Goal: Use online tool/utility: Utilize a website feature to perform a specific function

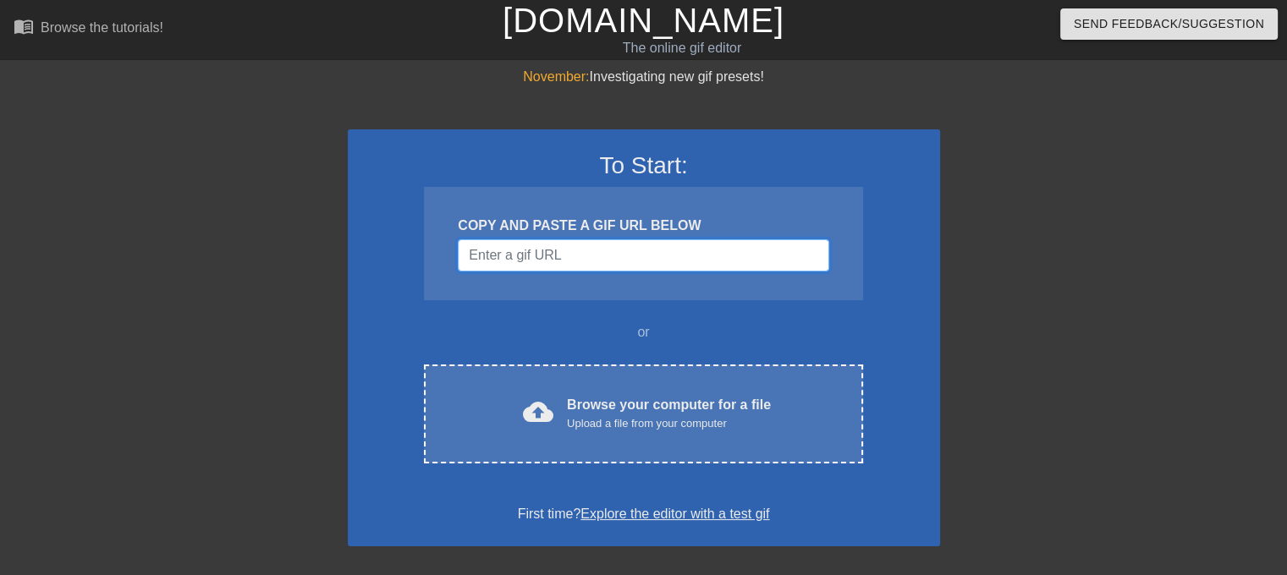
click at [552, 254] on input "Username" at bounding box center [643, 255] width 371 height 32
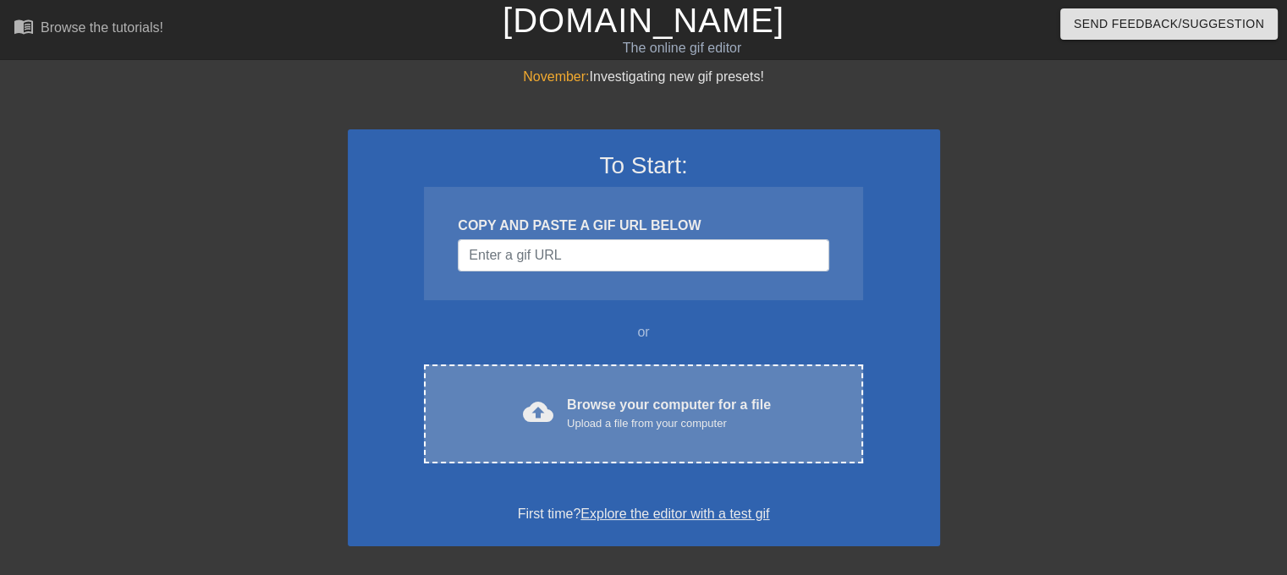
click at [610, 395] on div "Browse your computer for a file Upload a file from your computer" at bounding box center [669, 413] width 204 height 37
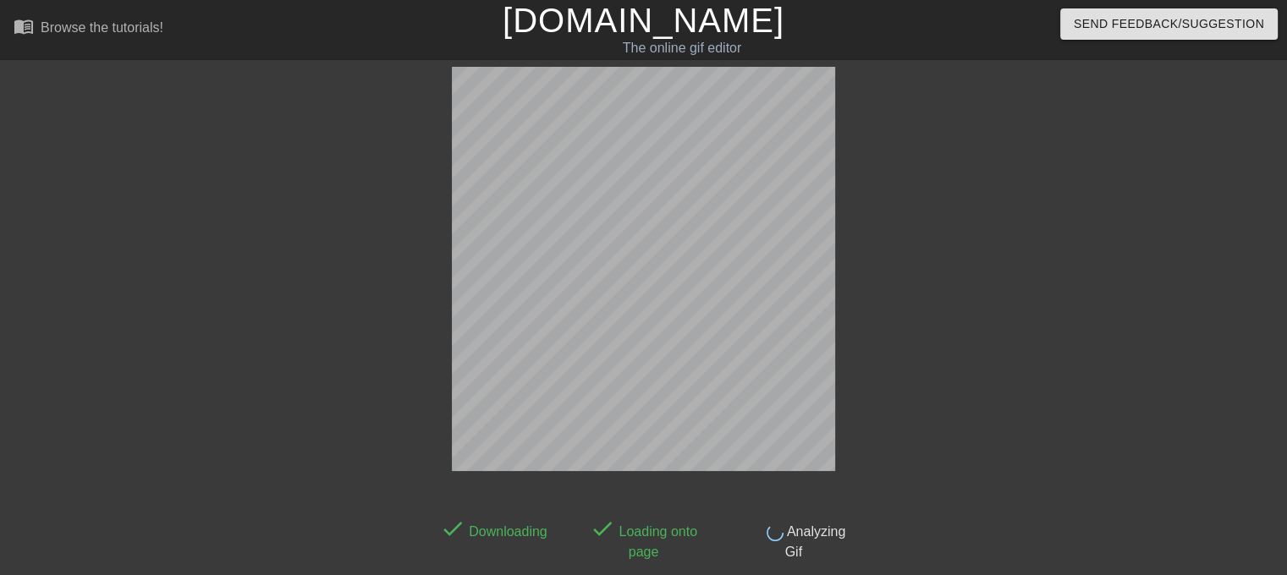
scroll to position [41, 0]
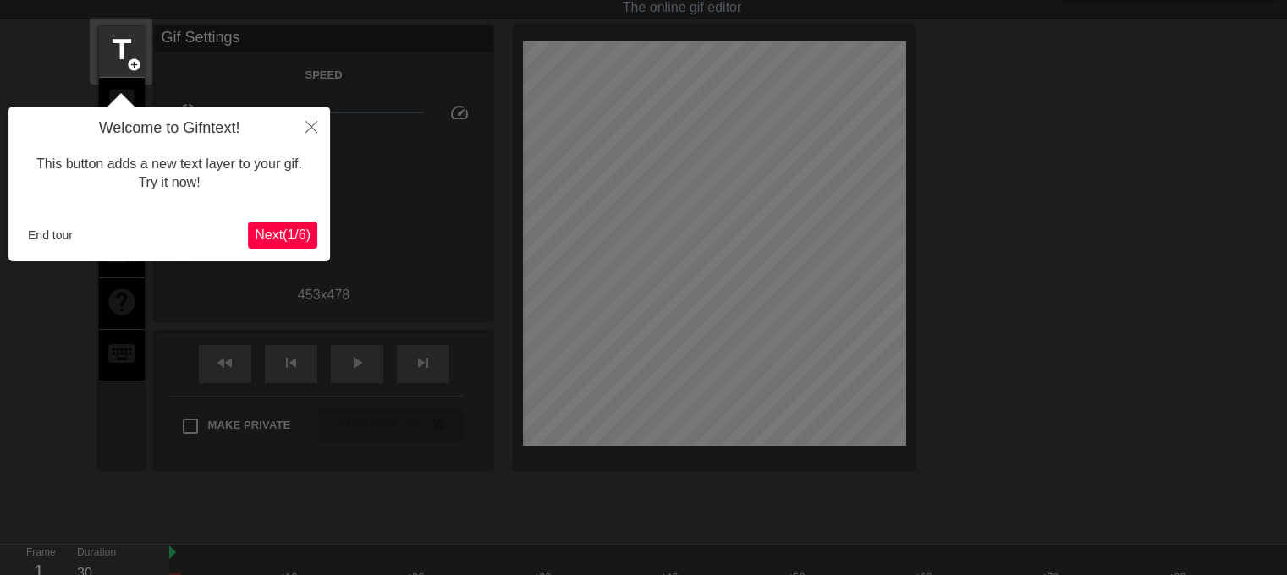
click at [281, 229] on span "Next ( 1 / 6 )" at bounding box center [283, 235] width 56 height 14
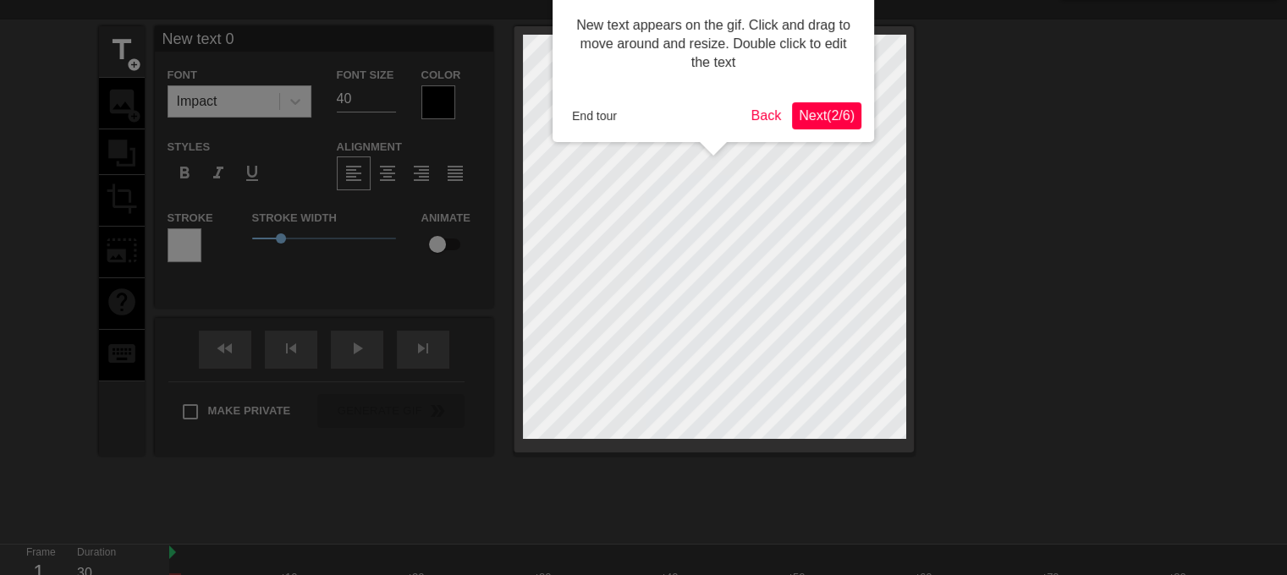
scroll to position [0, 0]
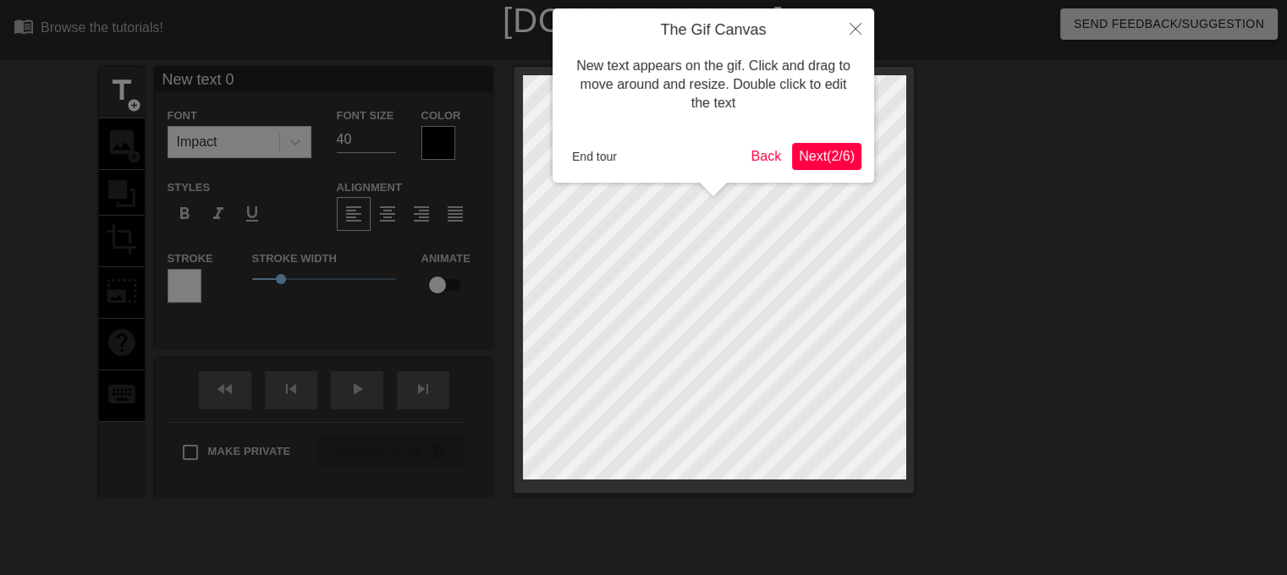
click at [820, 158] on span "Next ( 2 / 6 )" at bounding box center [827, 156] width 56 height 14
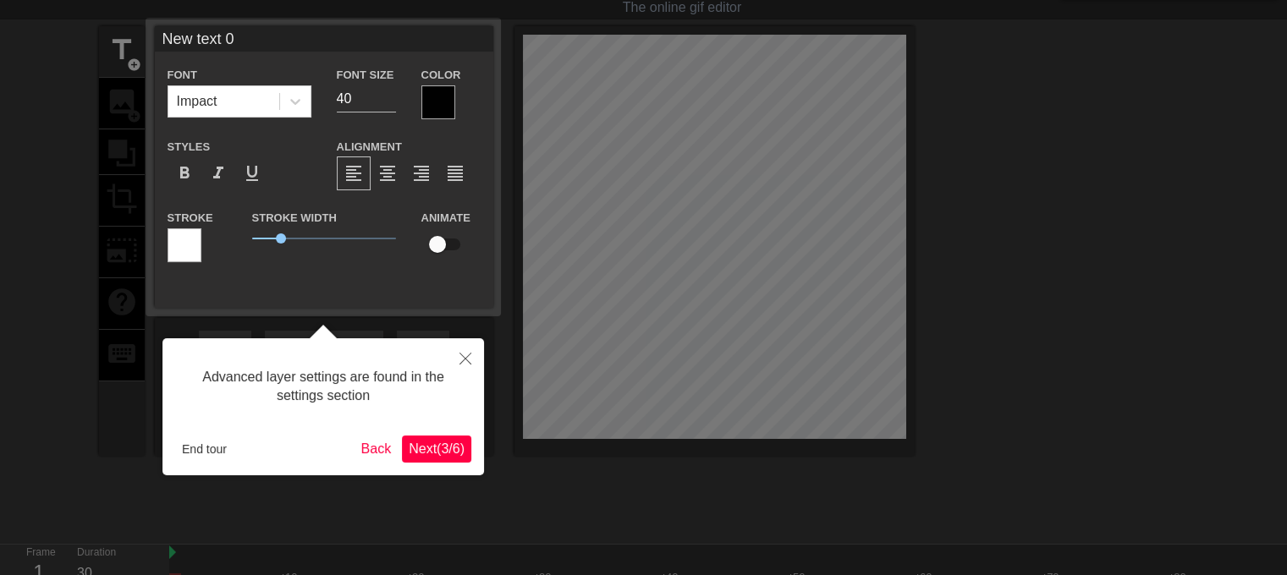
click at [459, 444] on span "Next ( 3 / 6 )" at bounding box center [437, 449] width 56 height 14
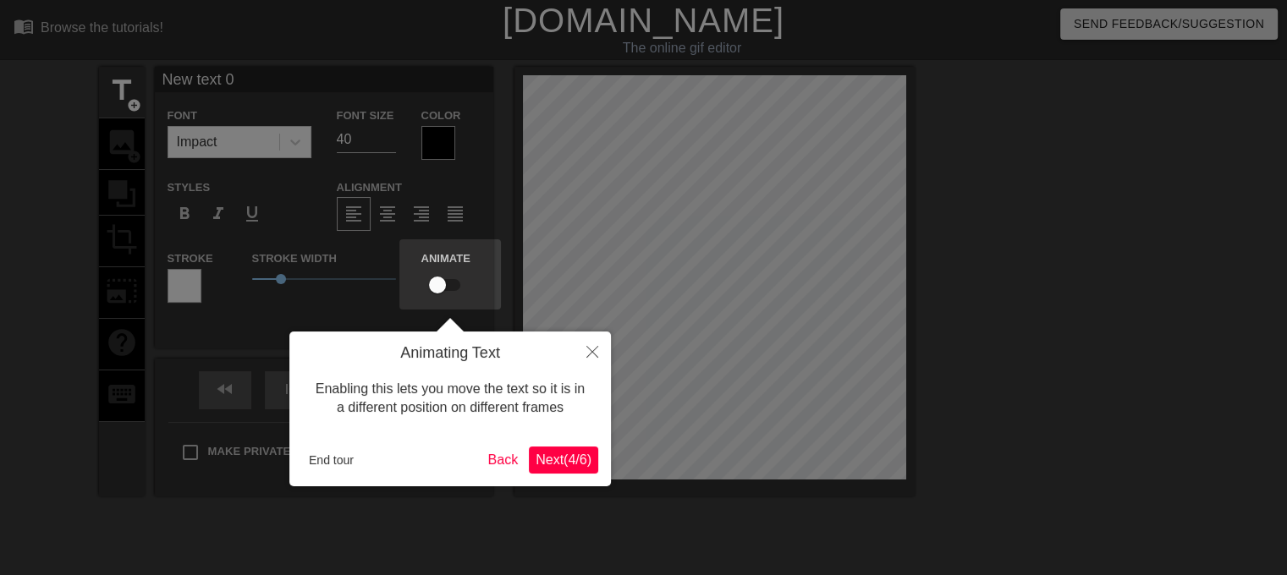
click at [558, 472] on button "Next ( 4 / 6 )" at bounding box center [563, 460] width 69 height 27
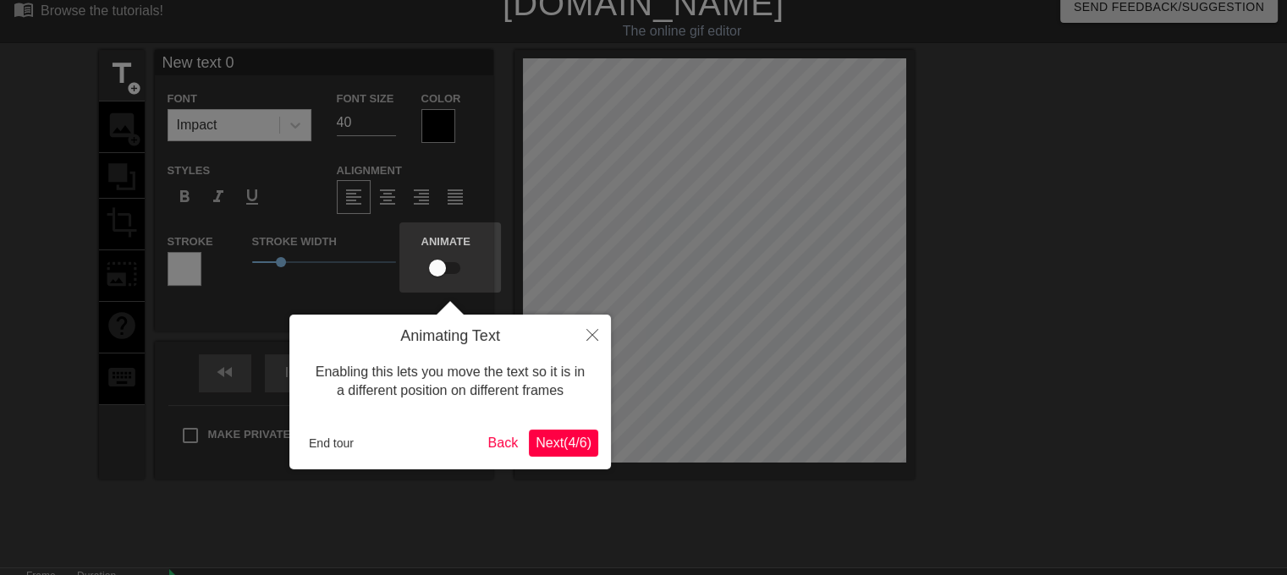
scroll to position [114, 0]
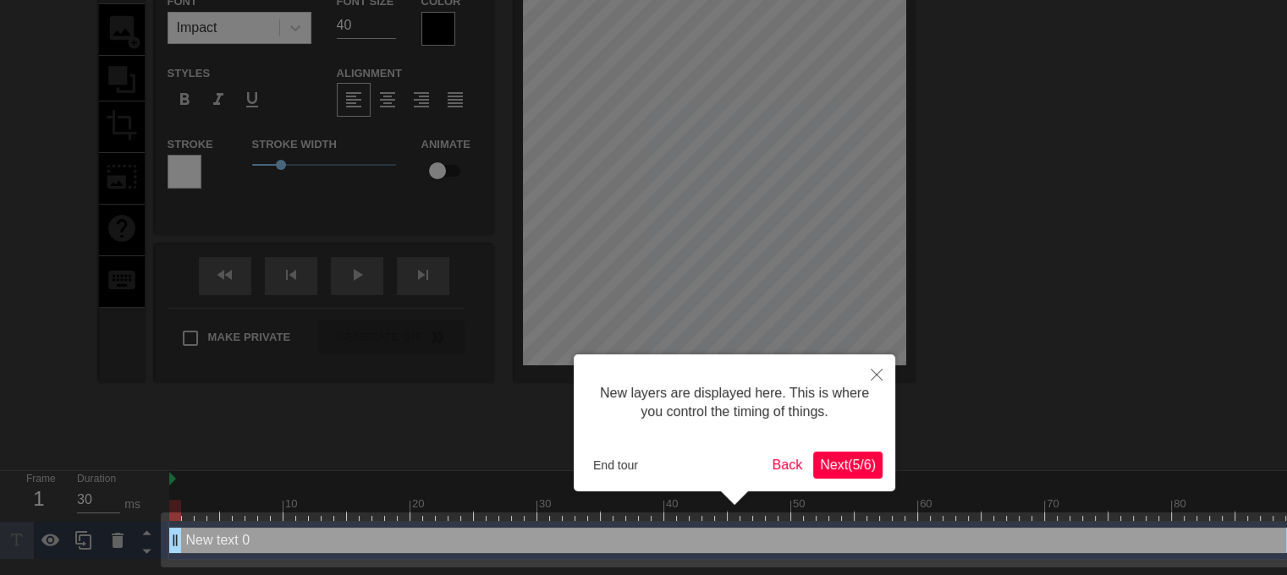
click at [833, 470] on span "Next ( 5 / 6 )" at bounding box center [848, 465] width 56 height 14
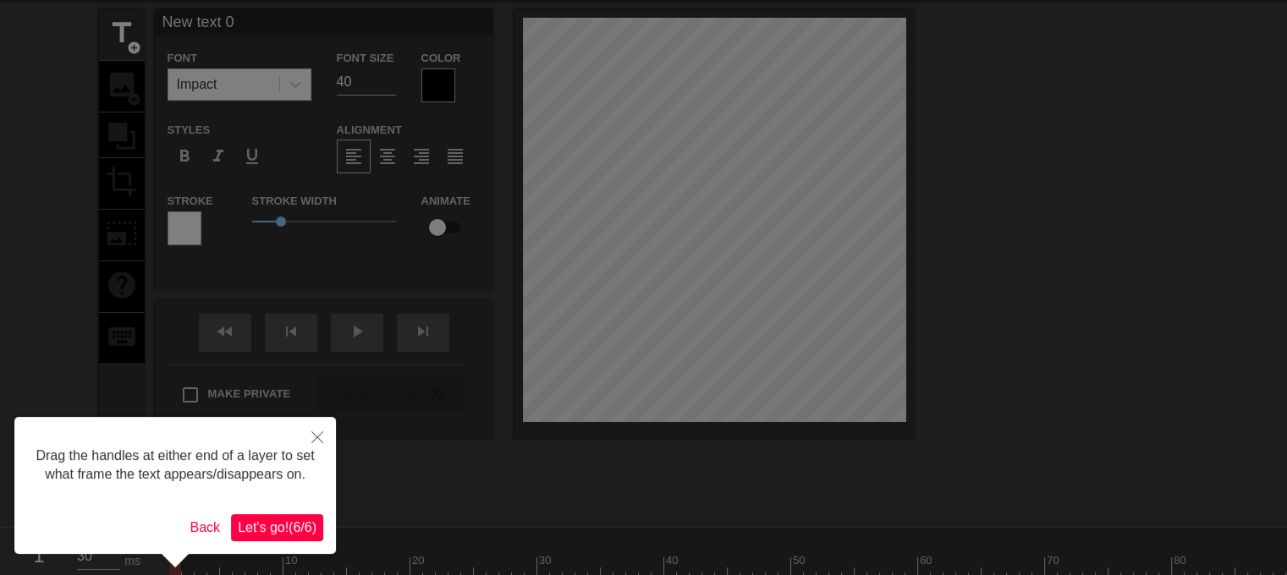
scroll to position [85, 0]
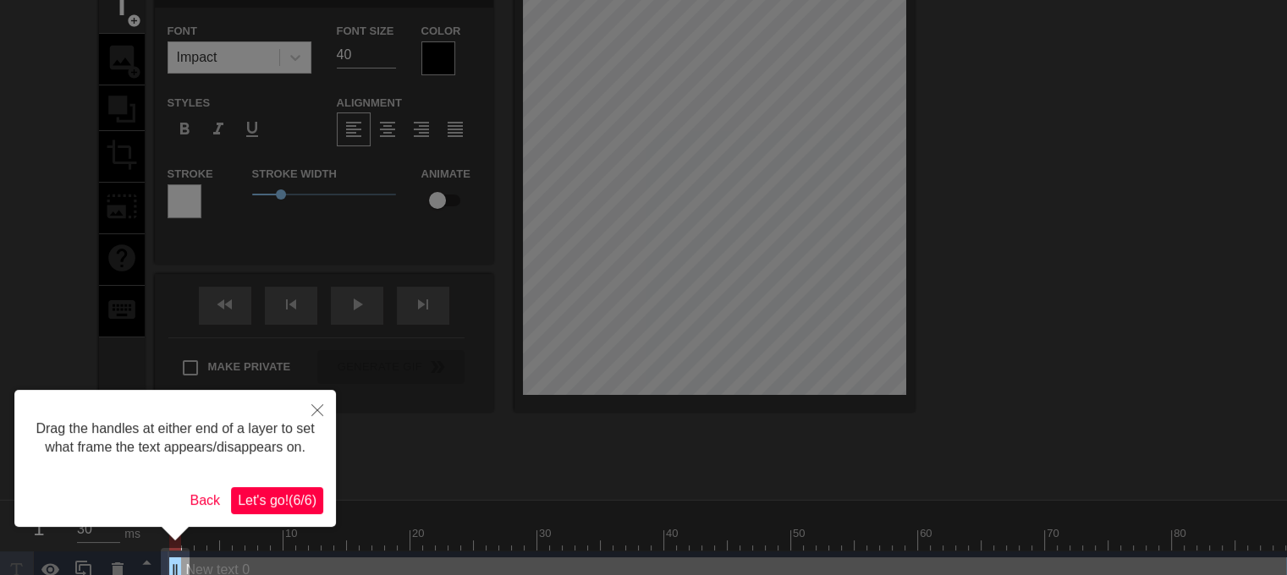
click at [289, 516] on div "Drag the handles at either end of a layer to set what frame the text appears/di…" at bounding box center [174, 458] width 321 height 137
click at [279, 503] on span "Let's go! ( 6 / 6 )" at bounding box center [277, 500] width 79 height 14
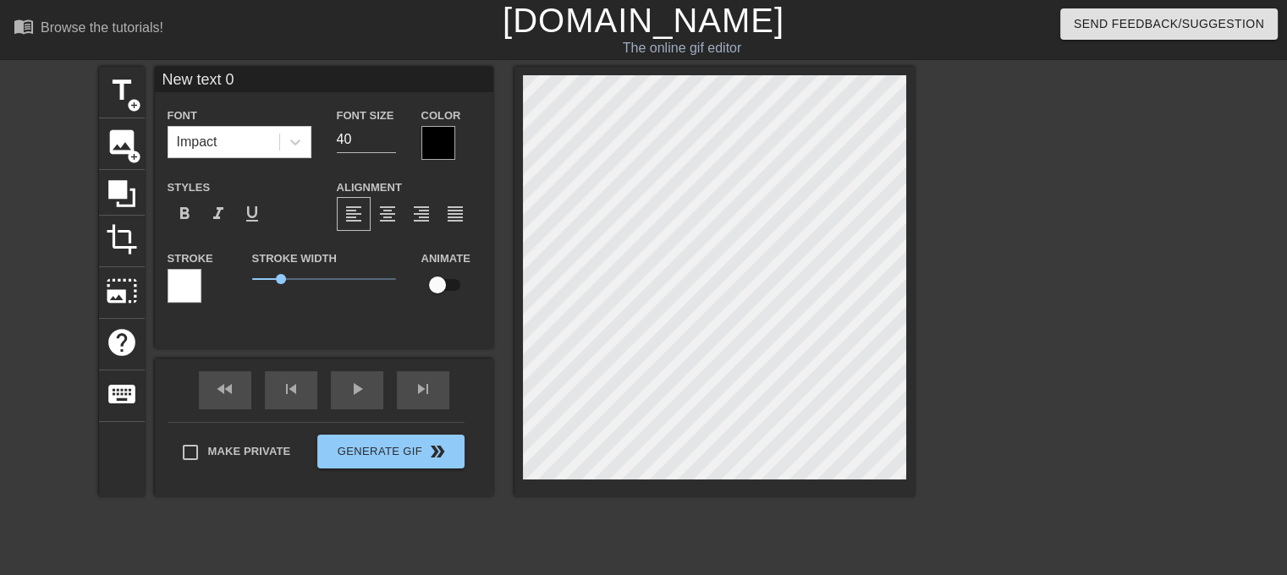
scroll to position [2, 3]
type input "New ext 0"
type textarea "New ext 0"
type input "New ext"
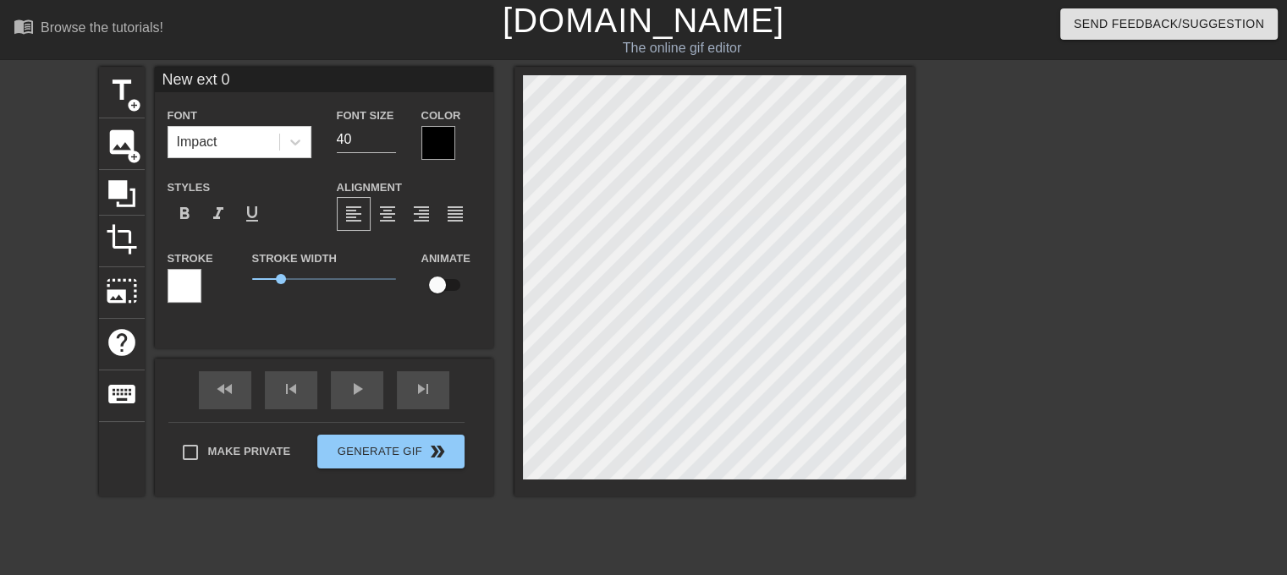
type textarea "New ext"
type input "New ext"
type textarea "New ext"
type input "New ex"
type textarea "New ex"
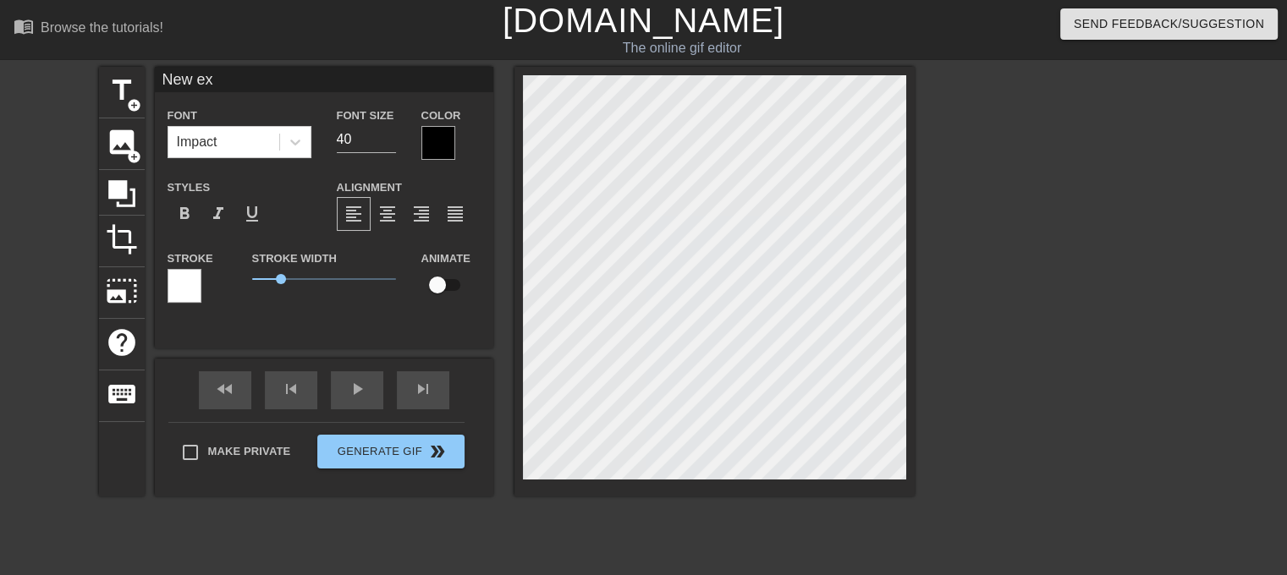
type input "New e"
type textarea "New e"
type input "New"
type textarea "New"
type input "New"
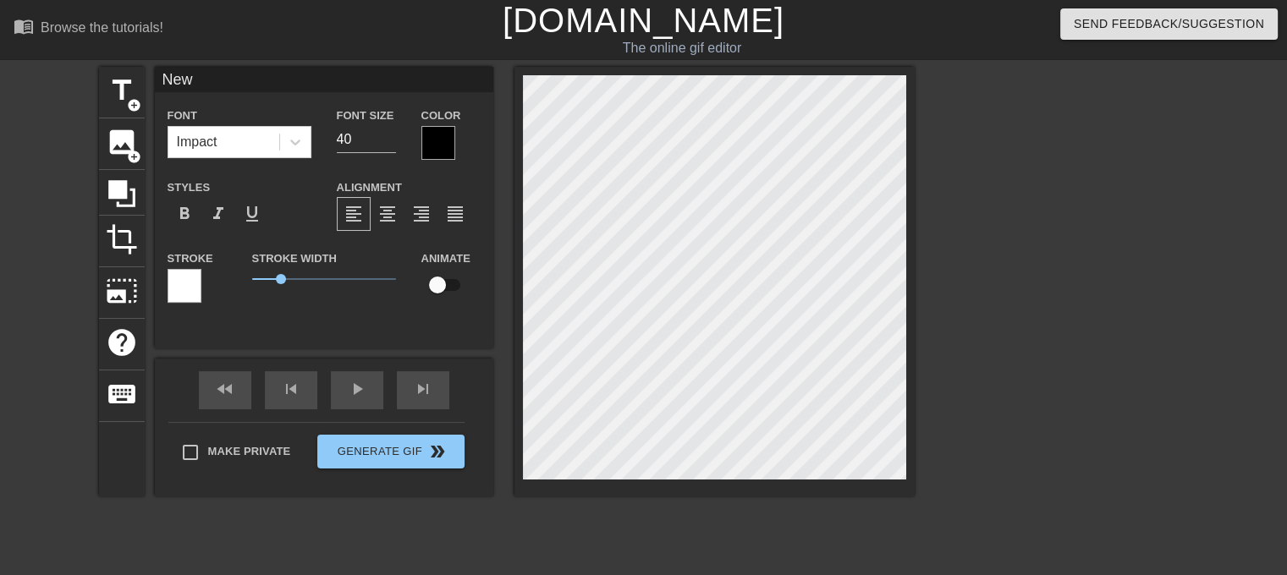
type textarea "New"
type input "Ne"
type textarea "Ne"
type input "N"
type textarea "N"
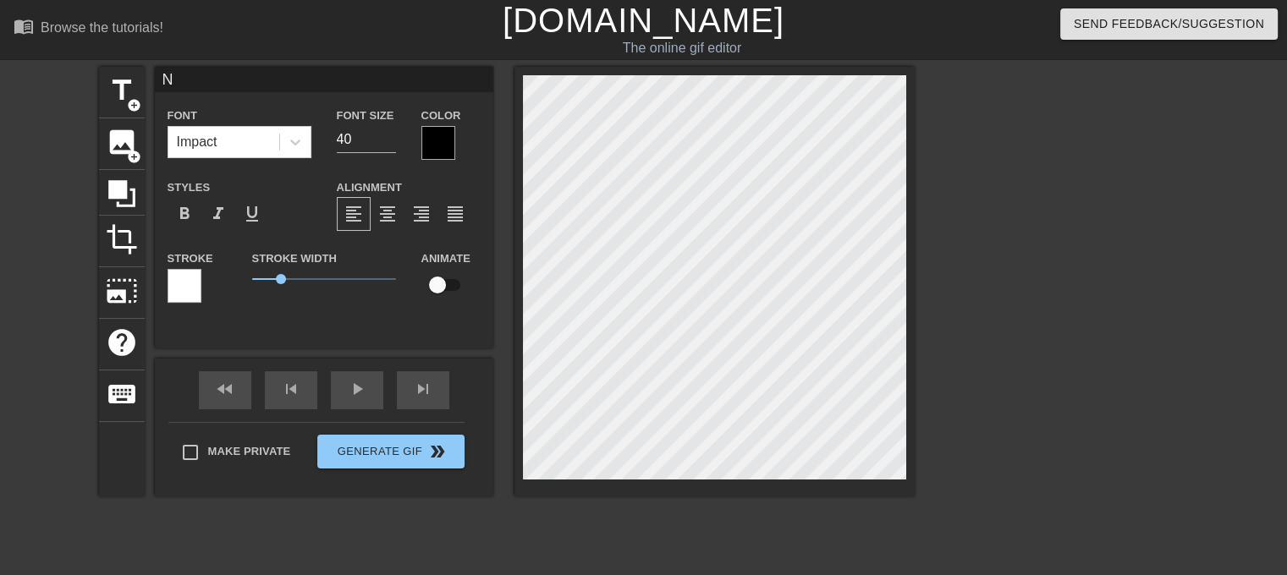
scroll to position [2, 2]
click at [289, 345] on div "Font Impact Font Size 40 Color Styles format_bold format_italic format_underlin…" at bounding box center [324, 208] width 338 height 282
click at [227, 145] on div "Impact" at bounding box center [223, 142] width 111 height 30
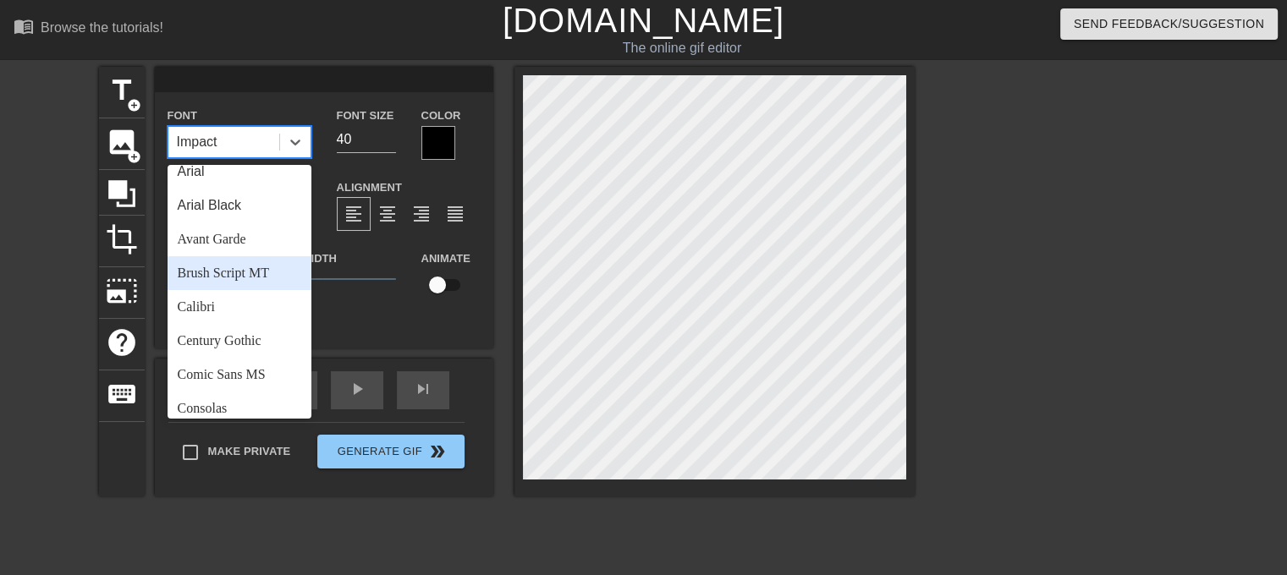
scroll to position [0, 0]
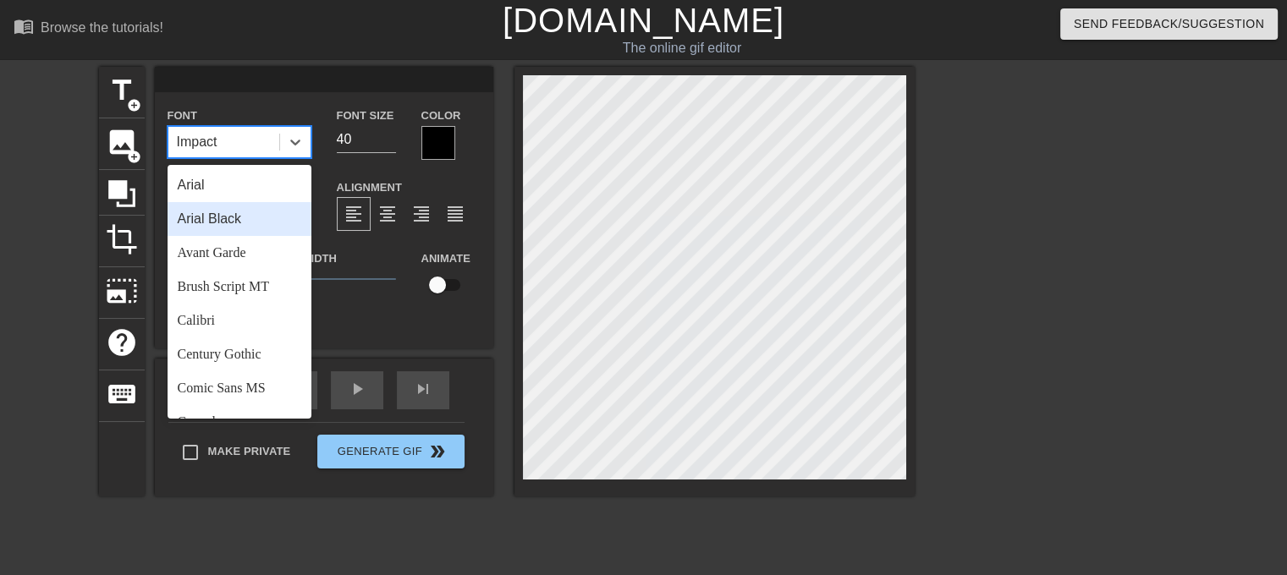
click at [218, 216] on div "Arial Black" at bounding box center [240, 219] width 144 height 34
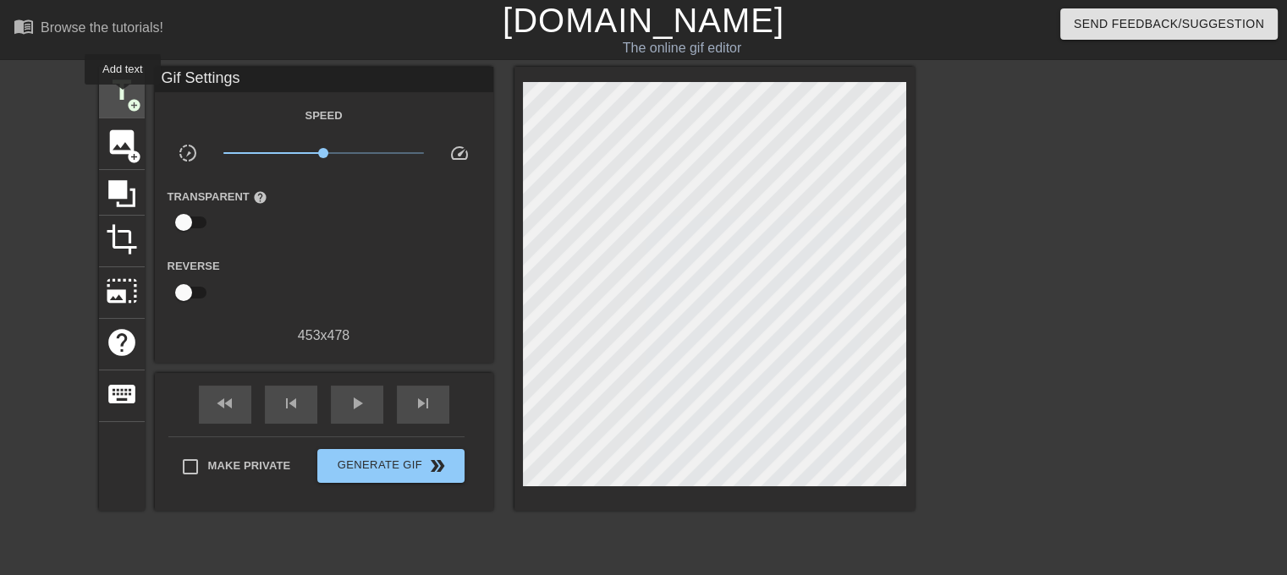
click at [123, 96] on span "title" at bounding box center [122, 90] width 32 height 32
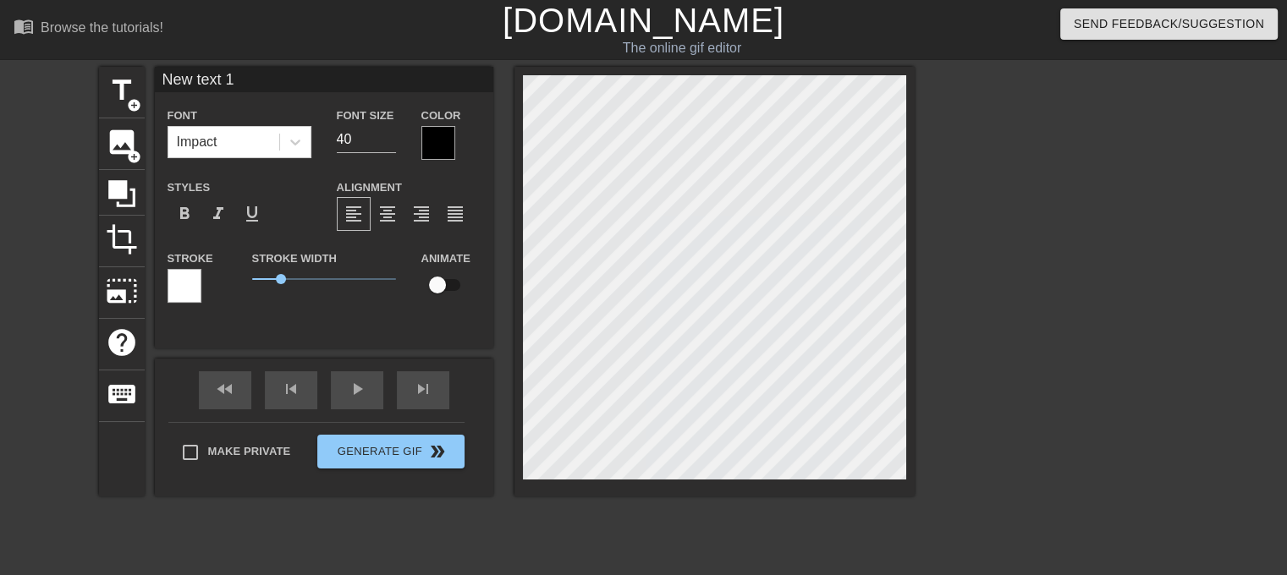
scroll to position [2, 2]
type input "J"
type textarea "J"
type input "Ju"
type textarea "Ju"
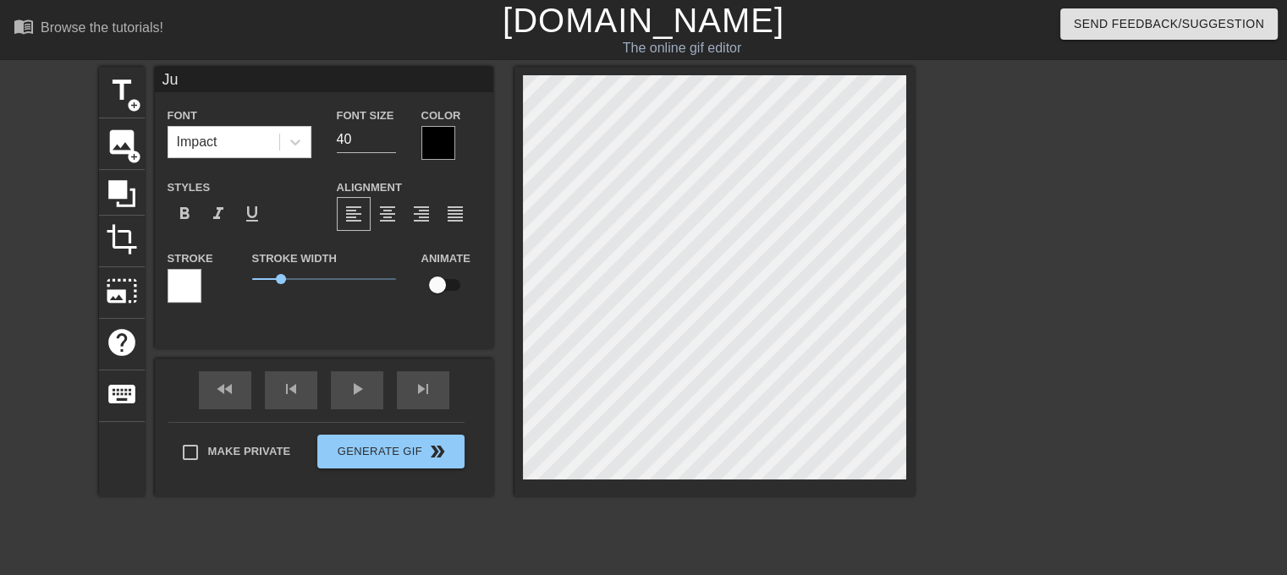
type input "Jus"
type textarea "Jus"
type input "Just"
type textarea "Just"
type input "Just"
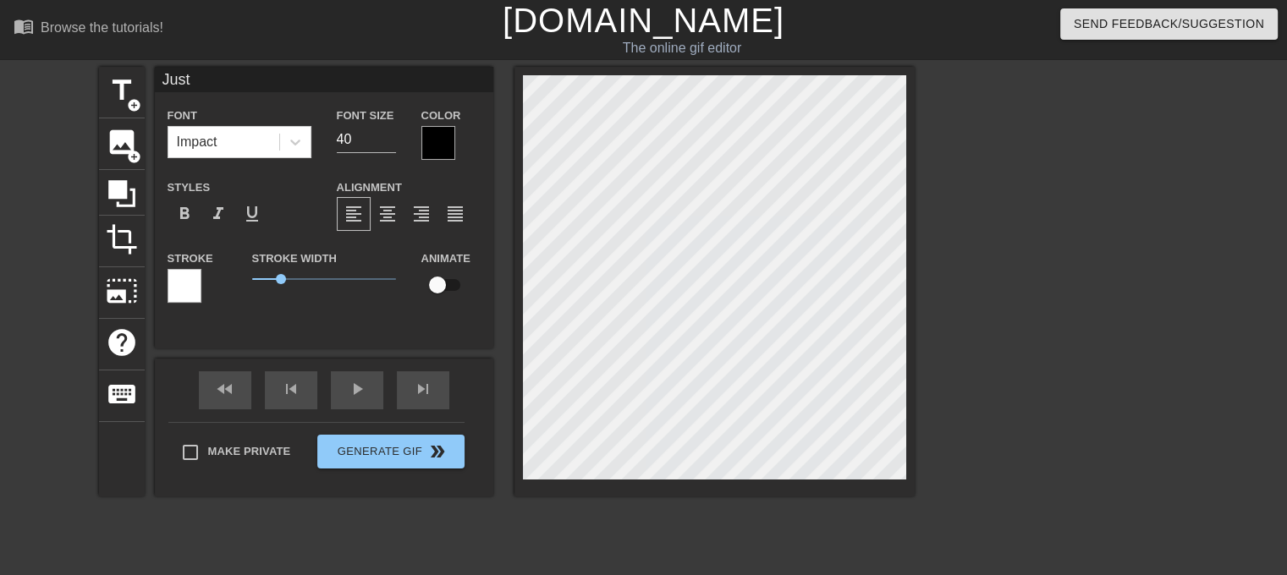
type textarea "Just"
type input "Just g"
type textarea "Just g"
type input "Just go"
type textarea "Just go"
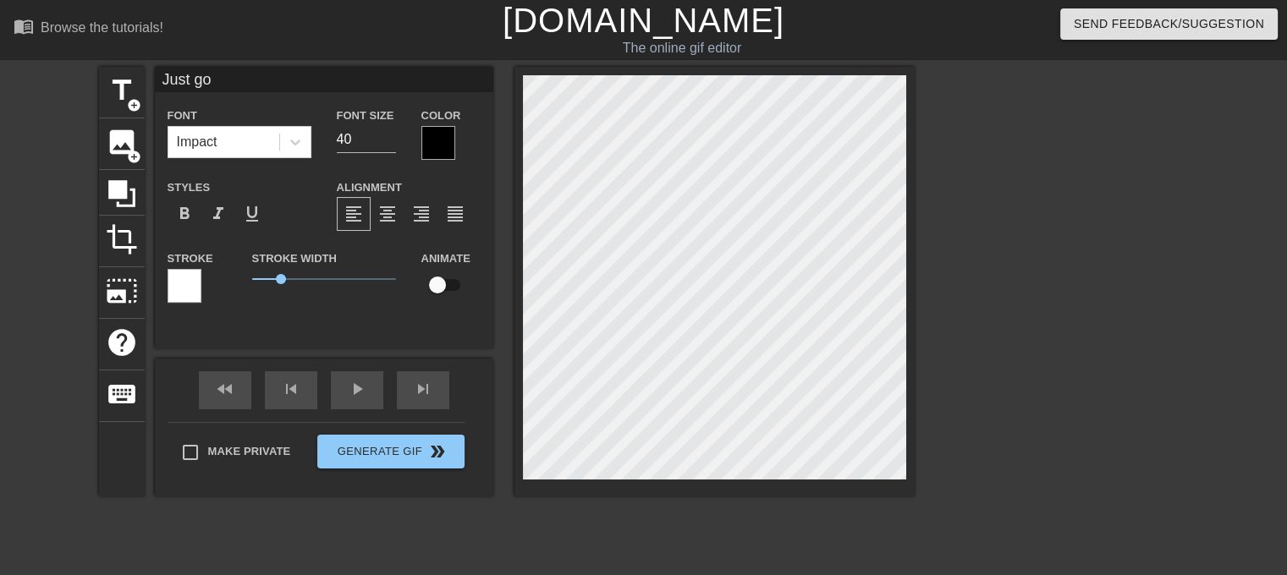
type input "Just go"
type textarea "Just go"
type input "Just go a"
type textarea "Just go a"
type input "Just go an"
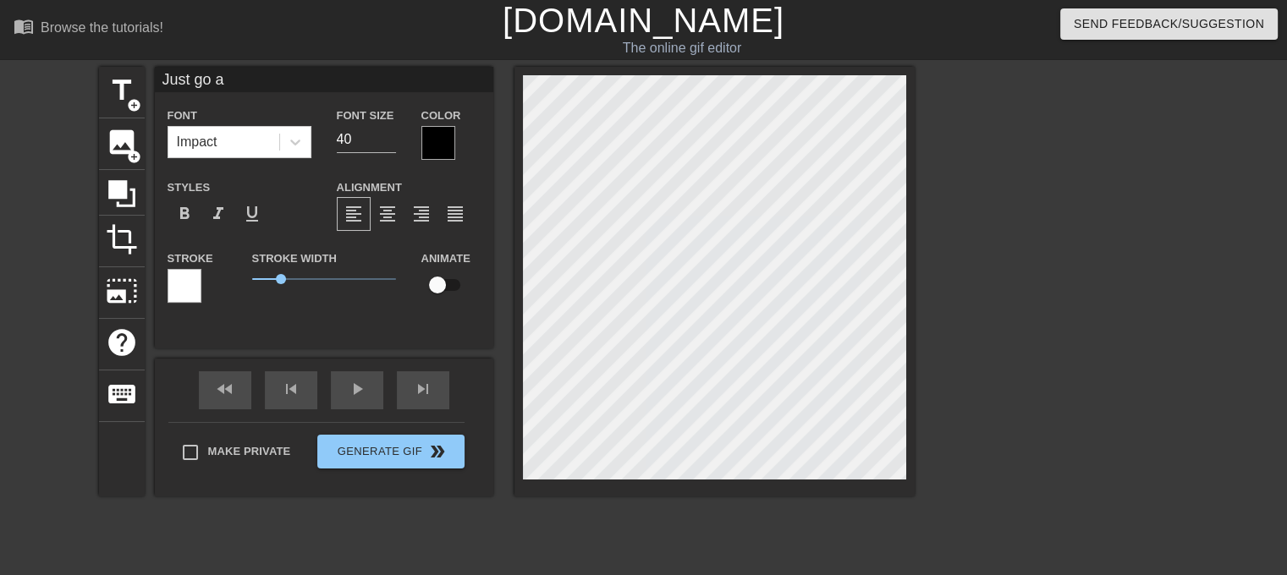
type textarea "Just go an"
type input "Just go and"
type textarea "Just go and"
type input "Just go and"
type textarea "Just go and"
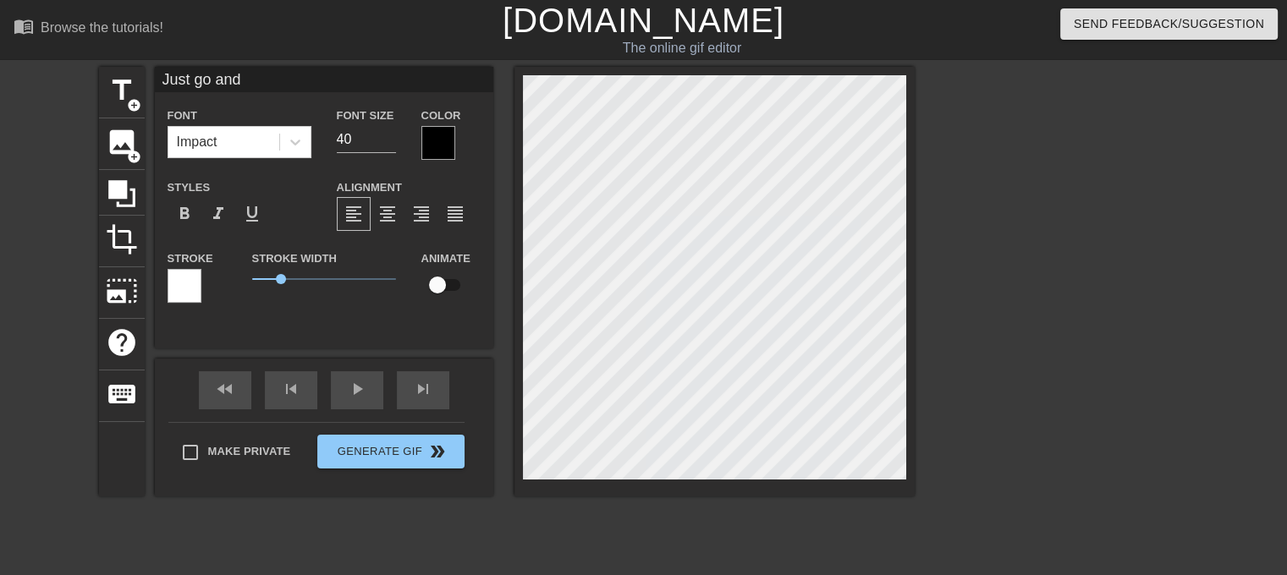
type input "Just go and t"
type textarea "Just go and t"
type input "Just go and ta"
type textarea "Just go and ta"
type input "Just go and tal"
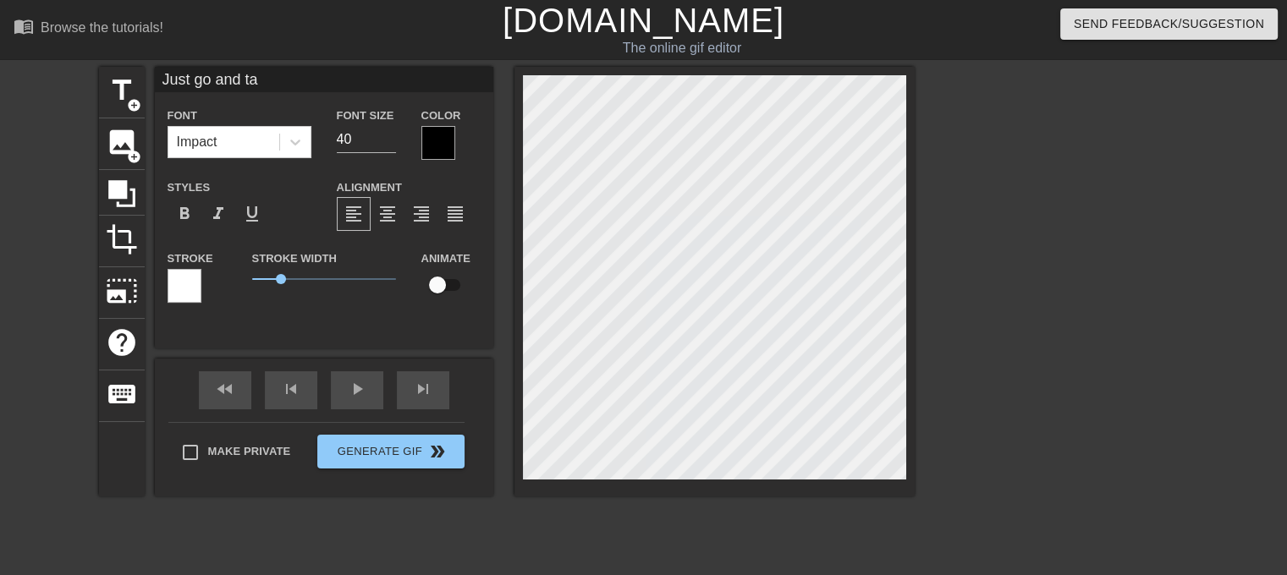
type textarea "Just go and tal"
type input "Just go and talk"
type textarea "Just go and talk"
type input "Just go and talk"
type textarea "Just go and talk"
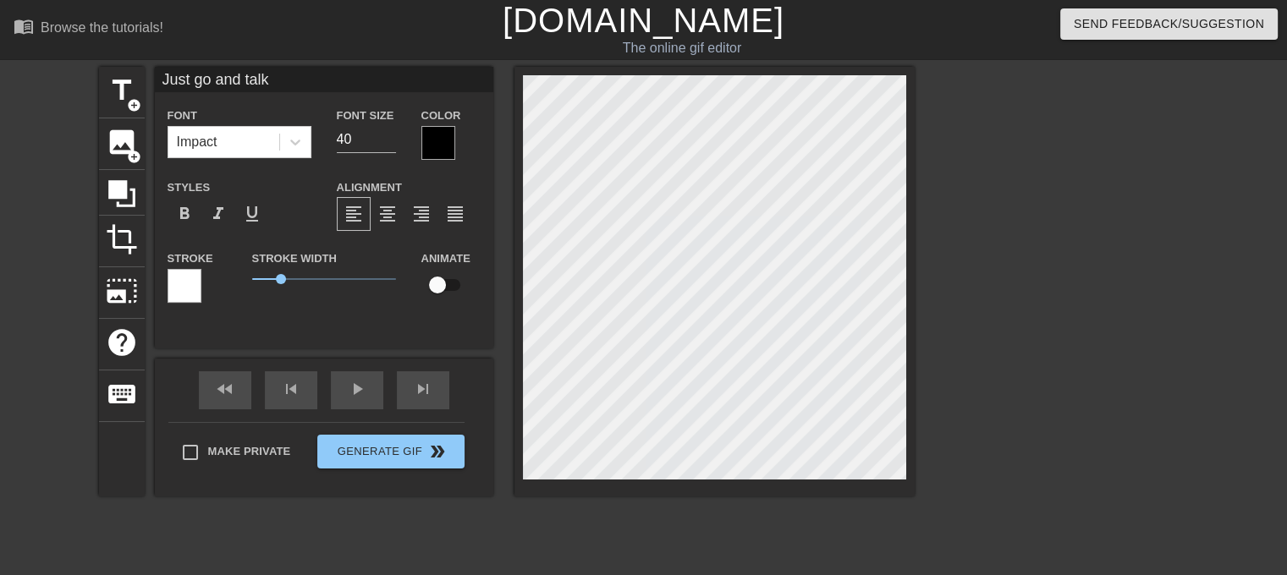
type input "Just go and talk t"
type textarea "Just go and talk t"
type input "Just go and talk to"
type textarea "Just go and talk to"
type input "Just go and talk to"
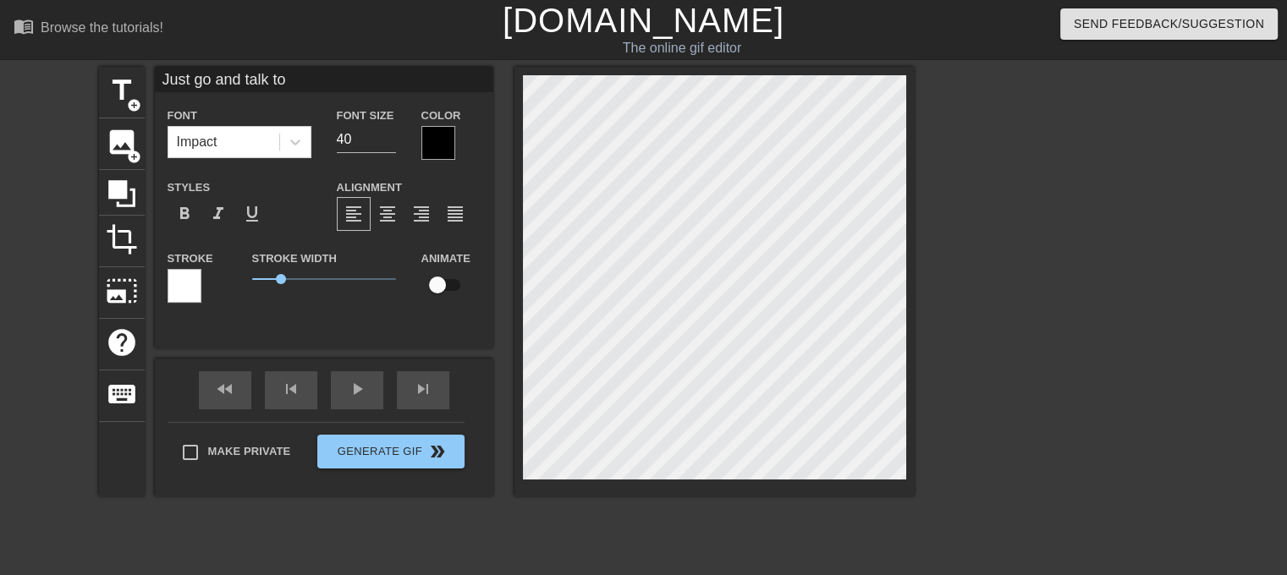
type textarea "Just go and talk to"
type input "Just go and talk to h"
type textarea "Just go and talk to h"
type input "Just go and talk to he"
type textarea "Just go and talk to he"
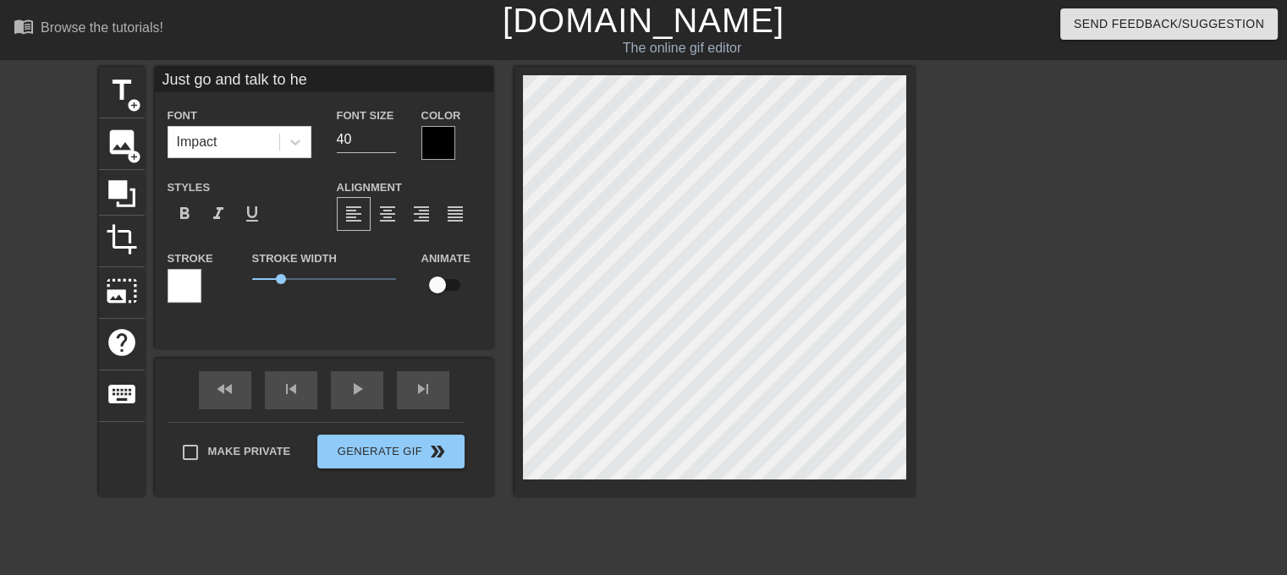
type input "Just go and talk to her"
type textarea "Just go and talk to her"
type input "Just go and talk to her""
type textarea "Just go and talk to her""
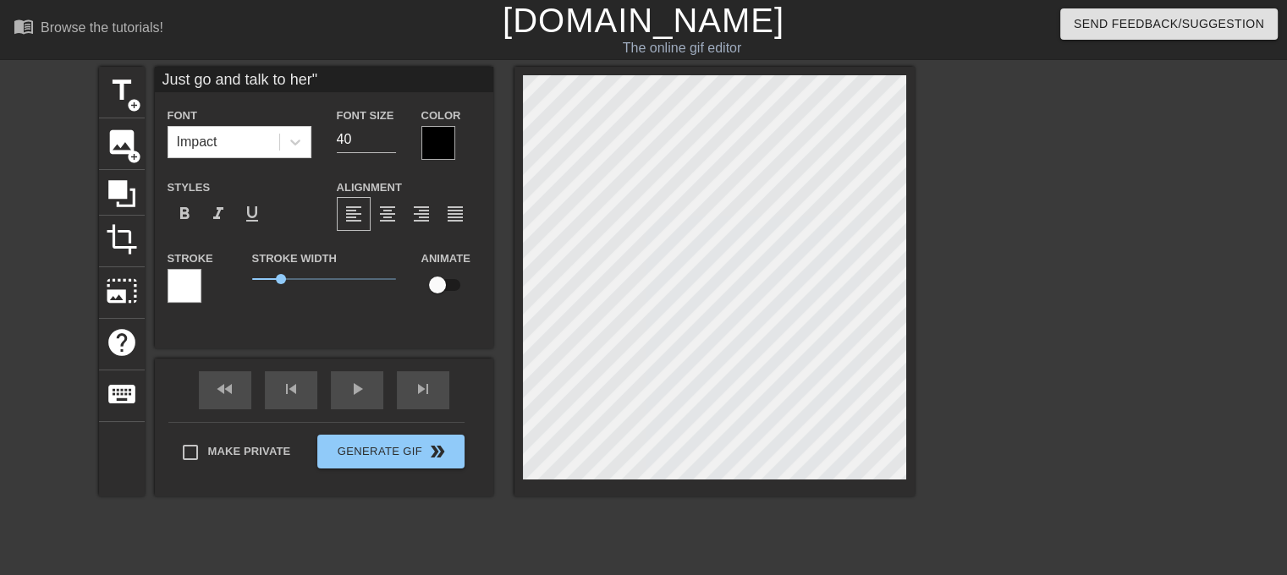
type input ""Just go and talk to her""
type textarea ""Just go and talk to her""
type input ""Just go and talk to her""
type textarea ""Just go and talk to her""
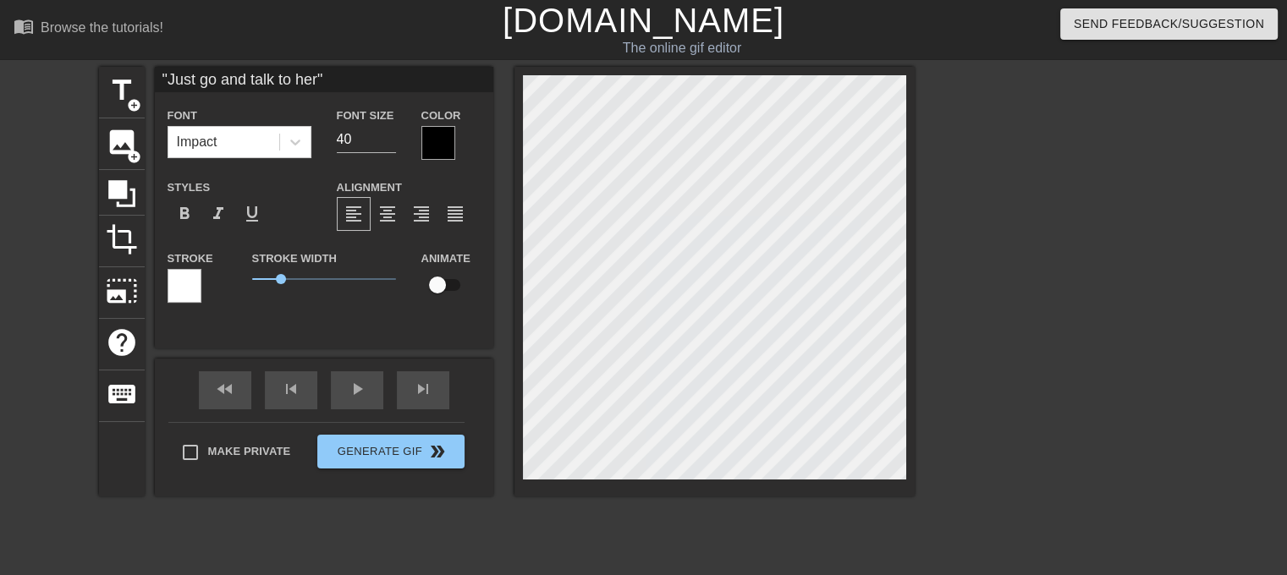
scroll to position [2, 1]
type input ""Just go and talk to her"M"
type textarea ""Just go and talk to her" M"
type input ""Just go and talk to her"Me"
type textarea ""Just go and talk to her" Me"
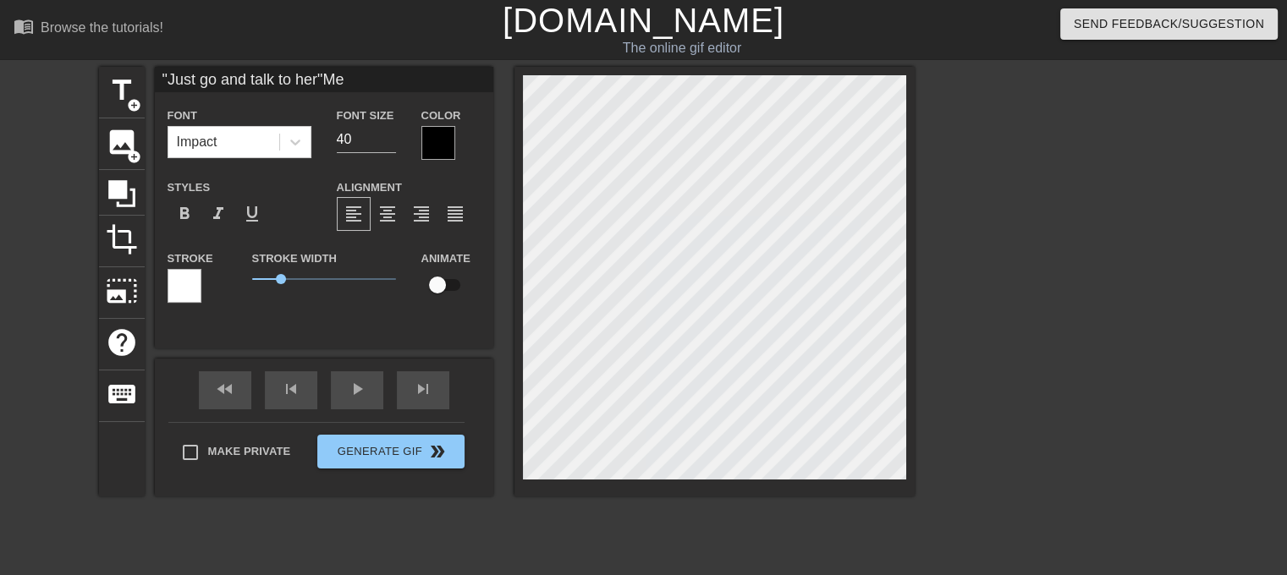
type input ""Just go and talk to her"Me:"
type textarea ""Just go and talk to her" Me:"
click at [393, 209] on span "format_align_center" at bounding box center [387, 214] width 20 height 20
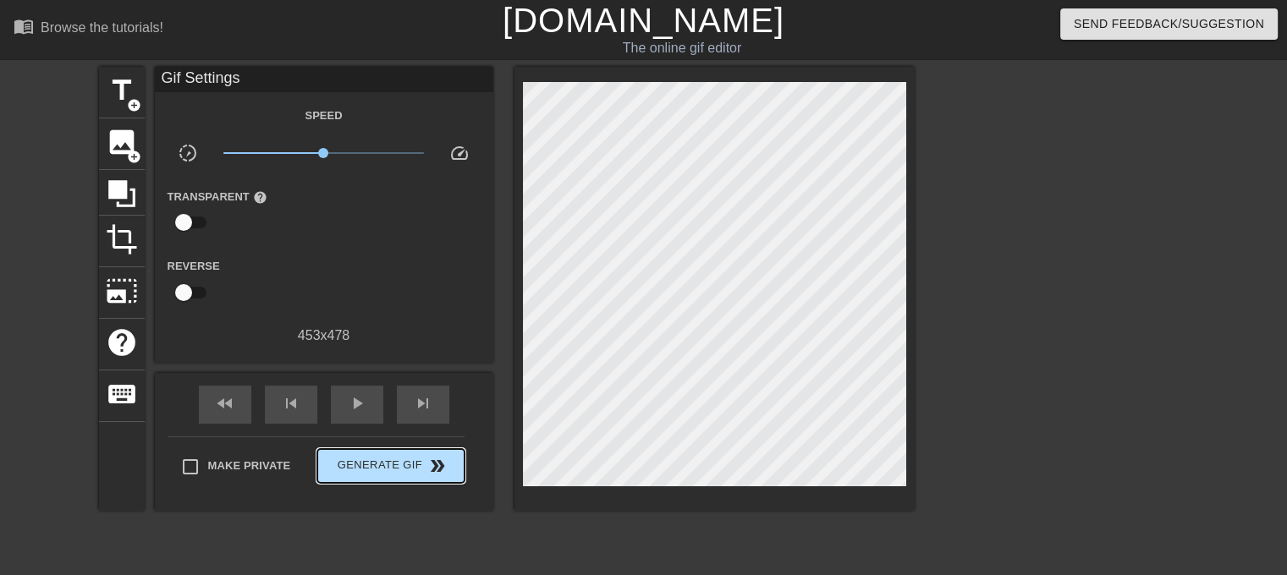
click at [384, 442] on div "Make Private Generate Gif double_arrow" at bounding box center [316, 470] width 296 height 67
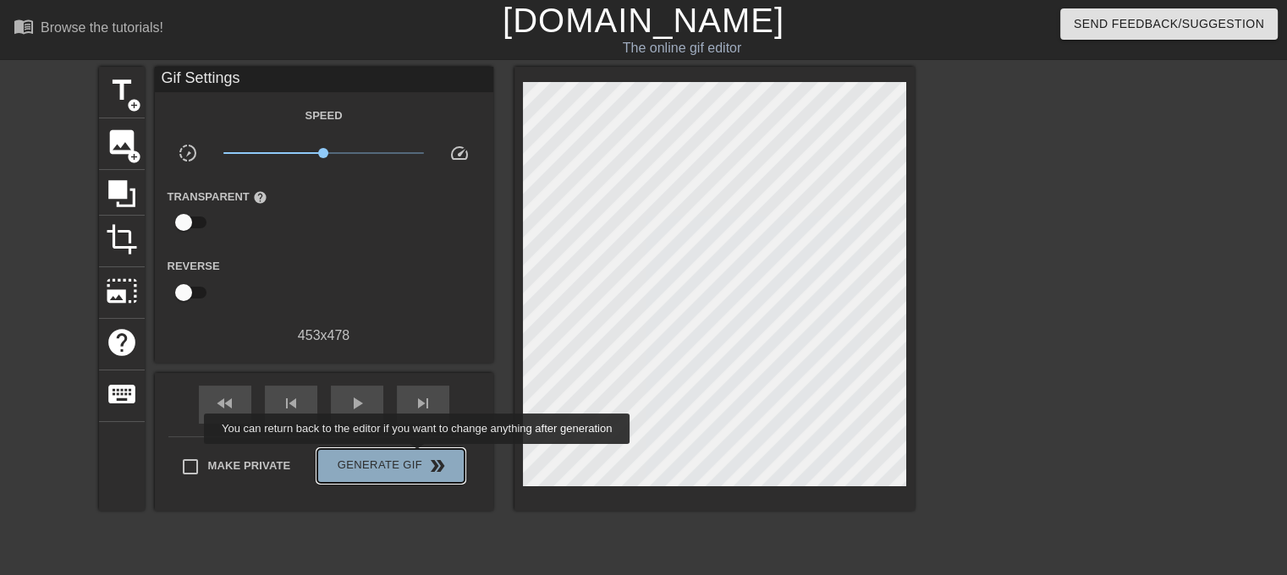
click at [419, 456] on span "Generate Gif double_arrow" at bounding box center [390, 466] width 133 height 20
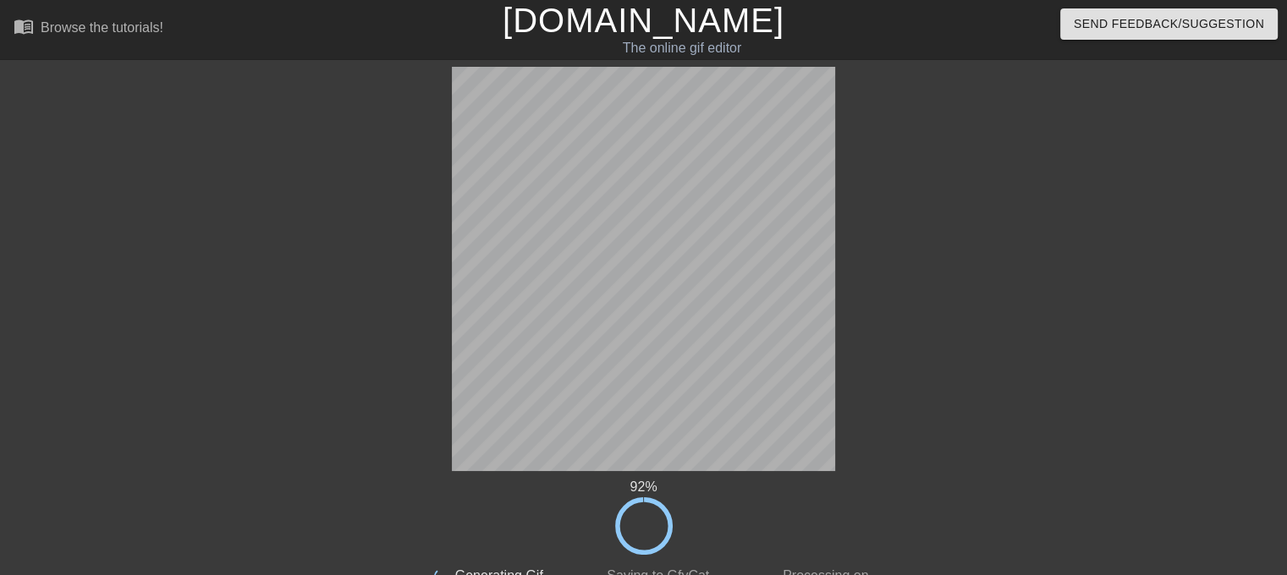
click at [280, 111] on div at bounding box center [258, 321] width 254 height 508
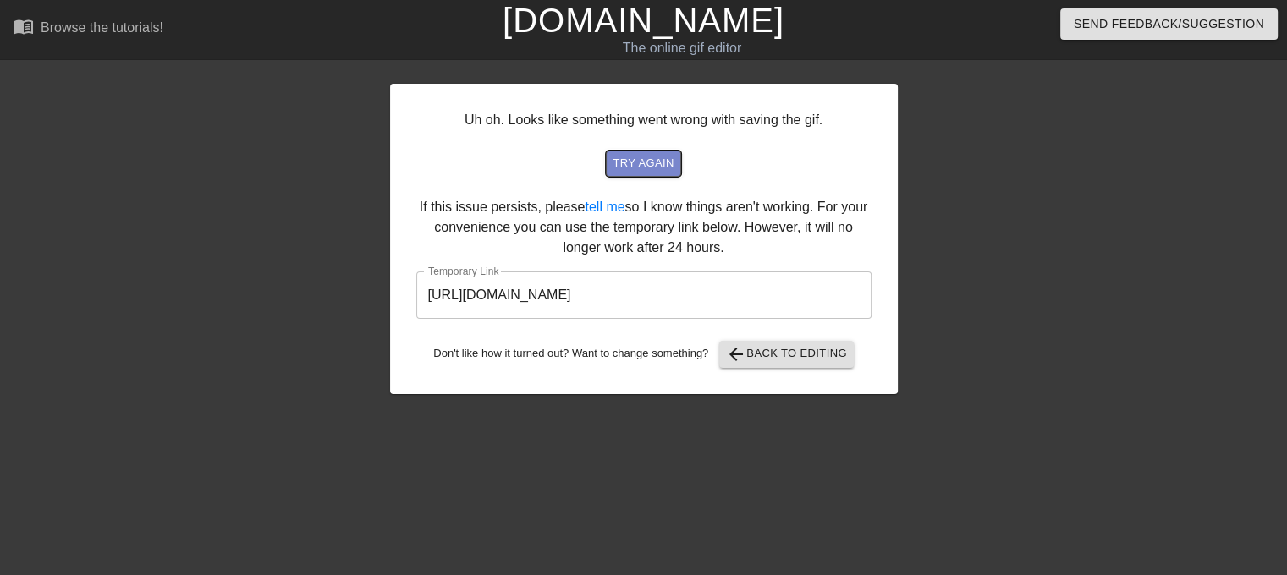
click at [653, 168] on span "try again" at bounding box center [643, 163] width 61 height 19
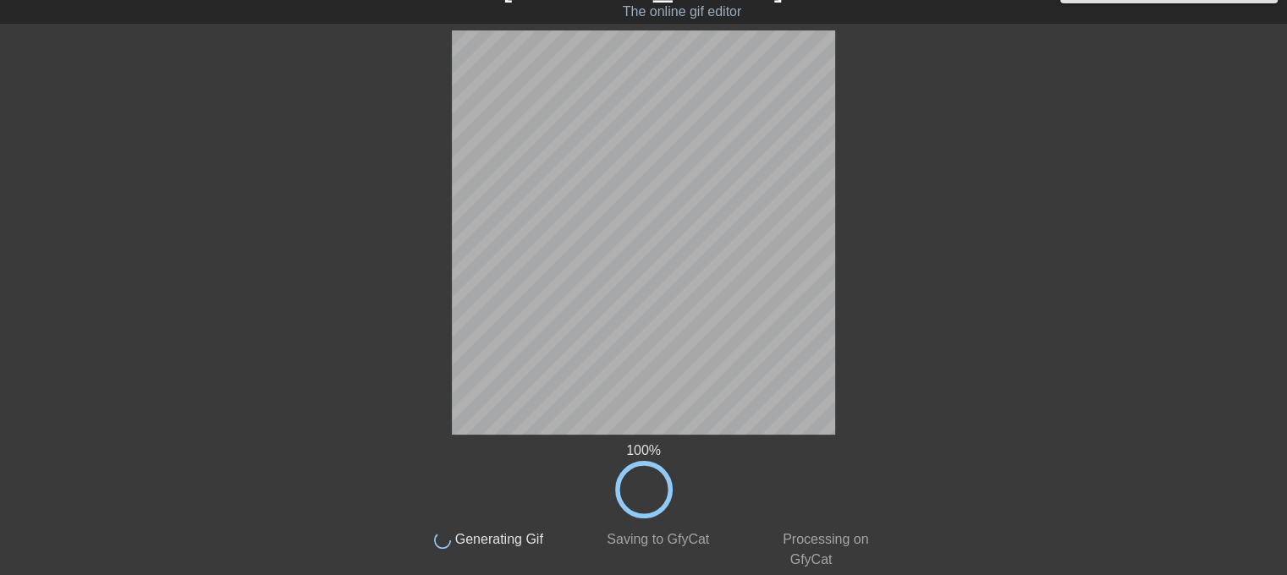
scroll to position [7, 0]
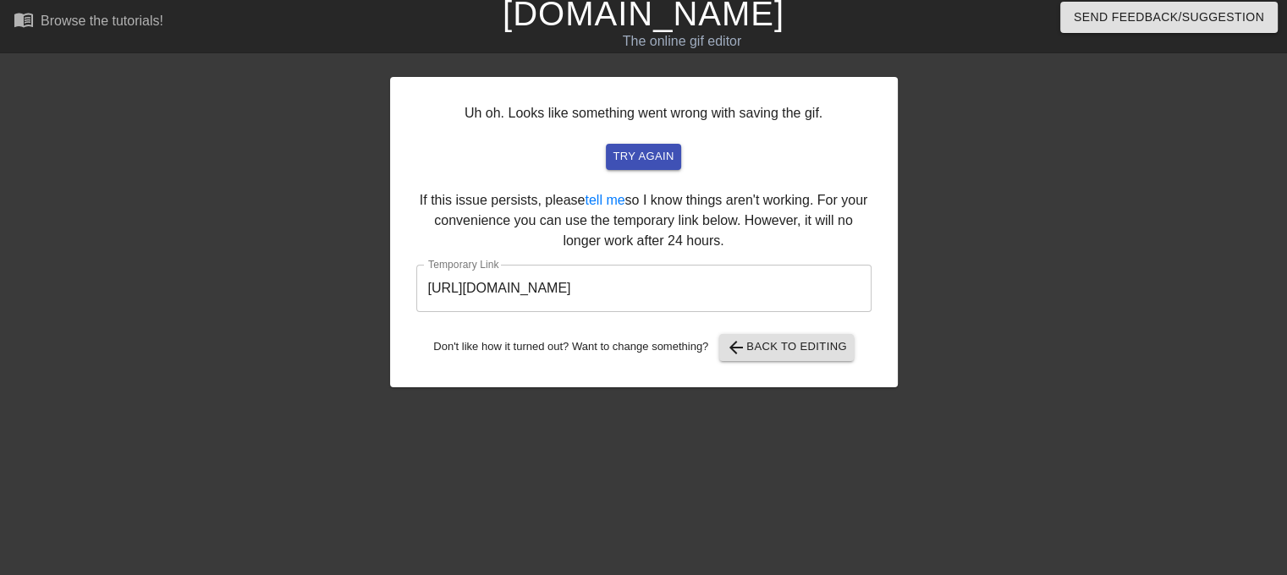
click at [751, 283] on input "https://www.gifntext.com/temp_generations/2rKCmZUs.gif" at bounding box center [643, 288] width 455 height 47
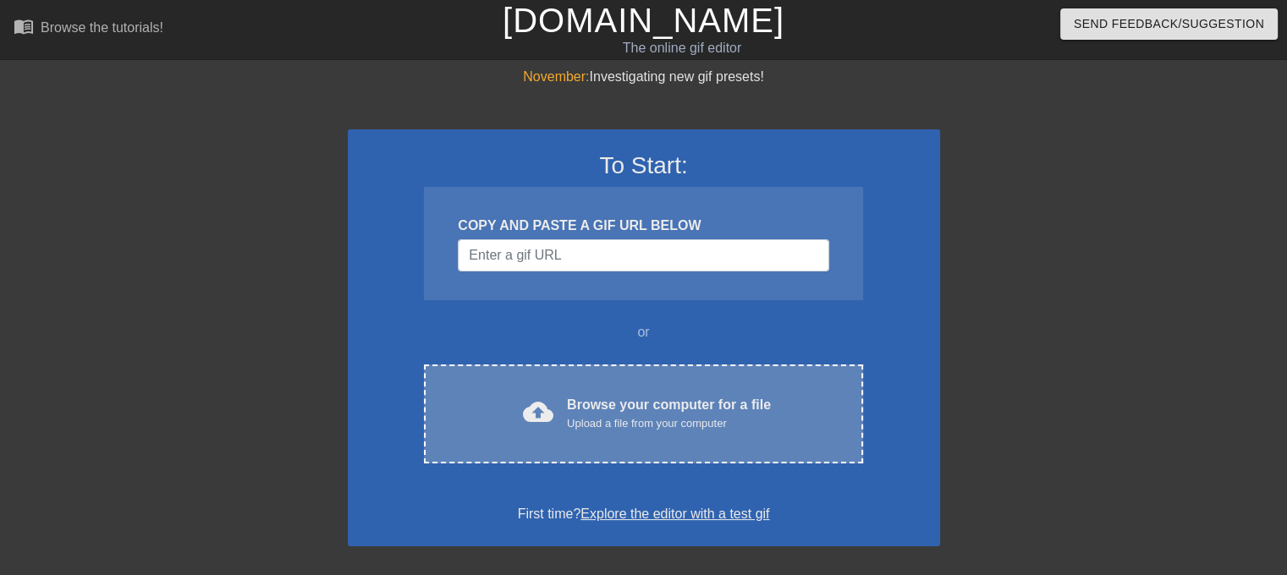
click at [588, 401] on div "Browse your computer for a file Upload a file from your computer" at bounding box center [669, 413] width 204 height 37
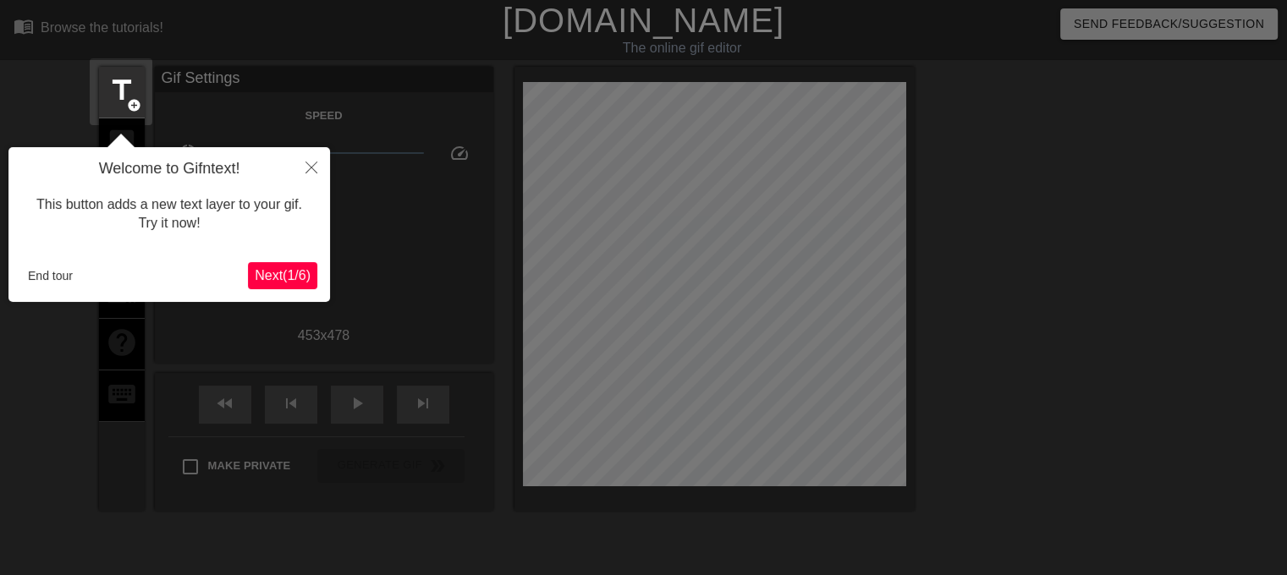
scroll to position [41, 0]
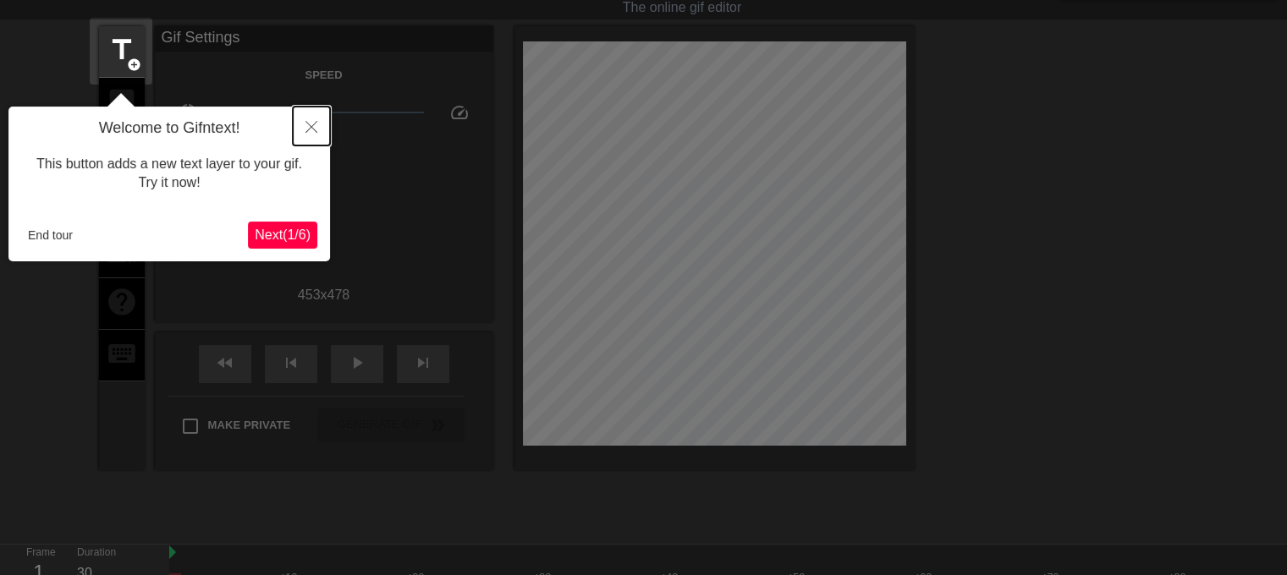
click at [305, 124] on button "Close" at bounding box center [311, 126] width 37 height 39
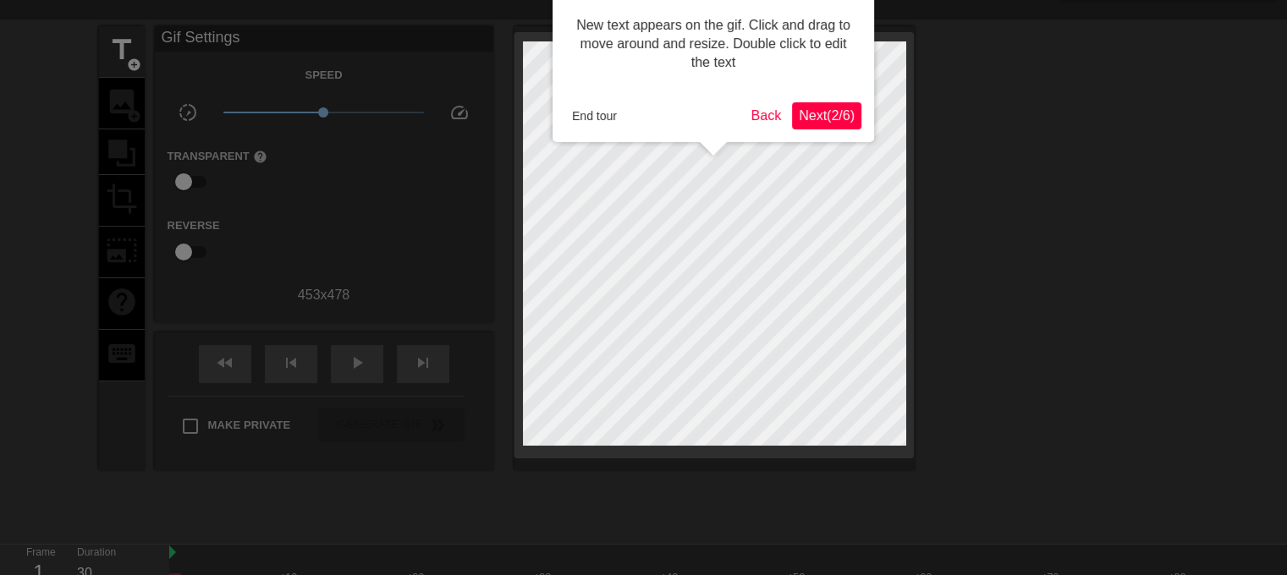
scroll to position [0, 0]
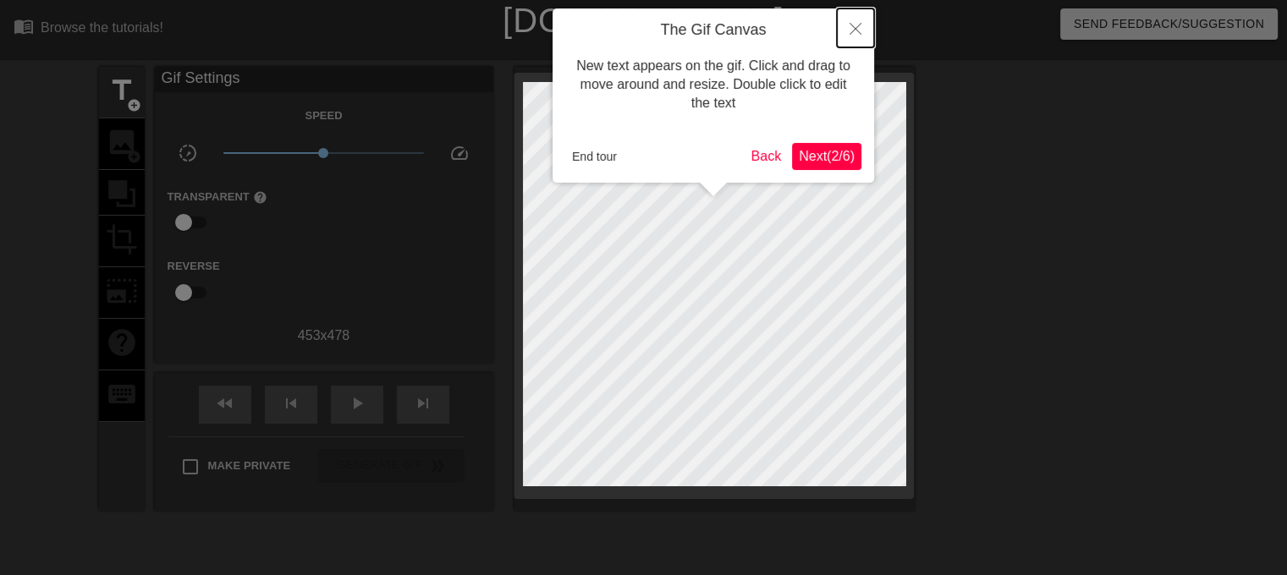
click at [851, 34] on icon "Close" at bounding box center [855, 29] width 12 height 12
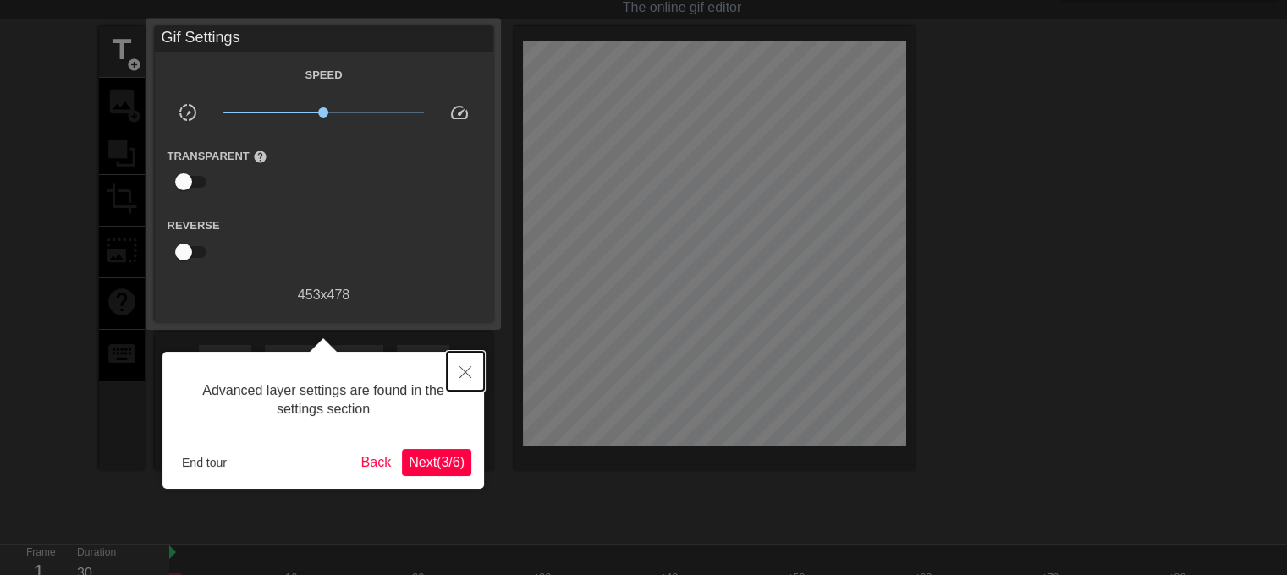
click at [464, 364] on button "Close" at bounding box center [465, 371] width 37 height 39
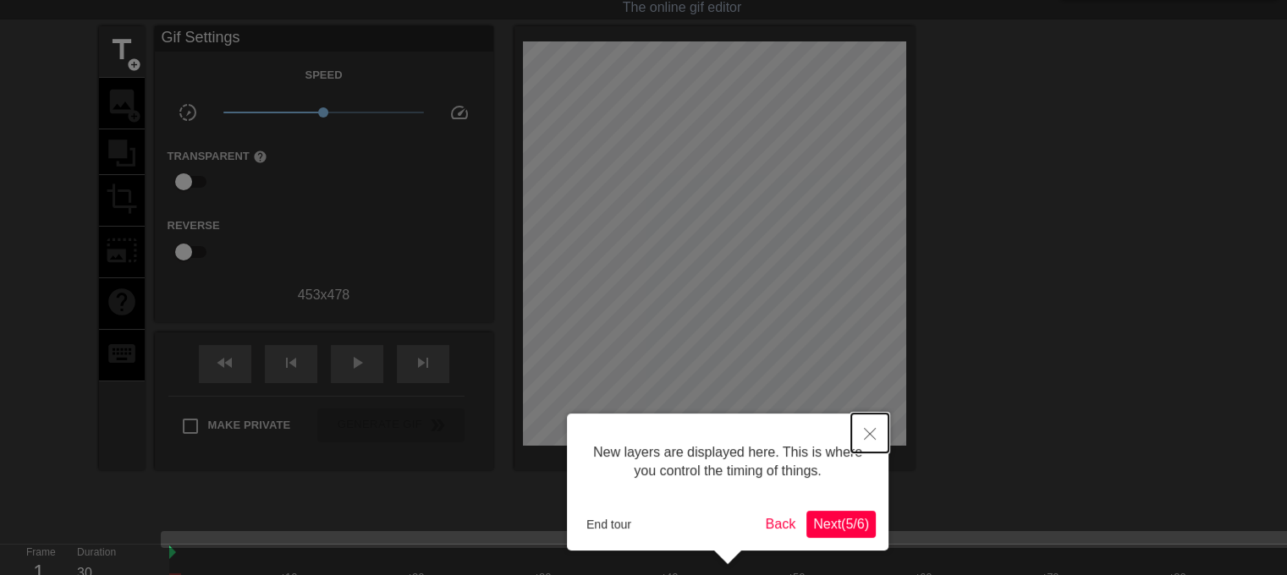
click at [866, 432] on icon "Close" at bounding box center [870, 434] width 12 height 12
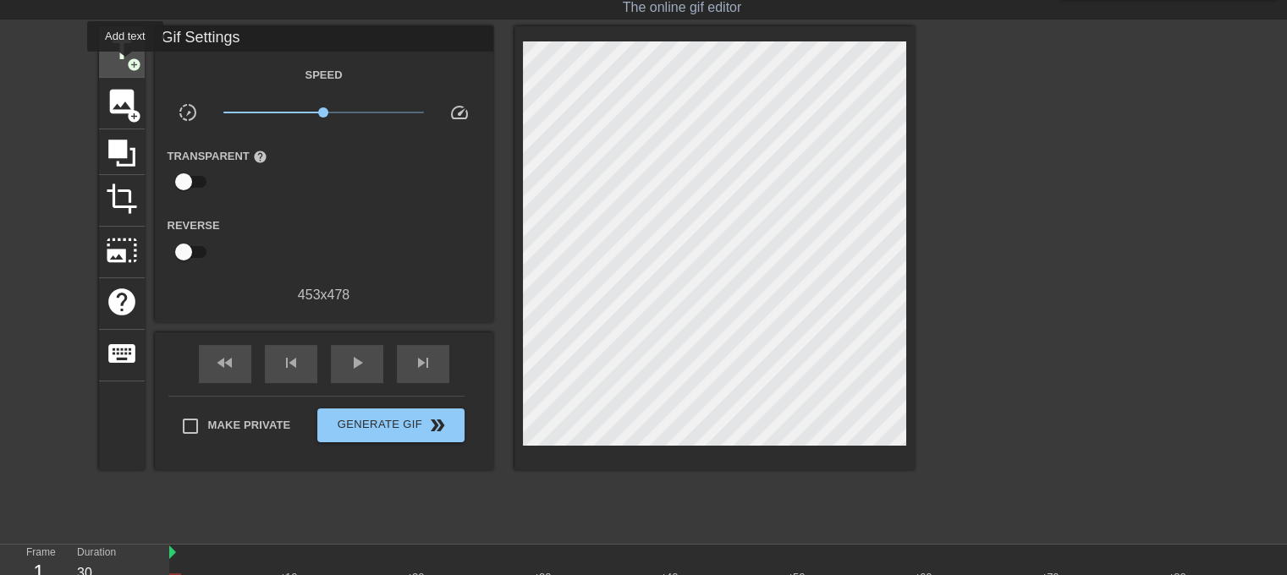
click at [127, 63] on span "add_circle" at bounding box center [134, 65] width 14 height 14
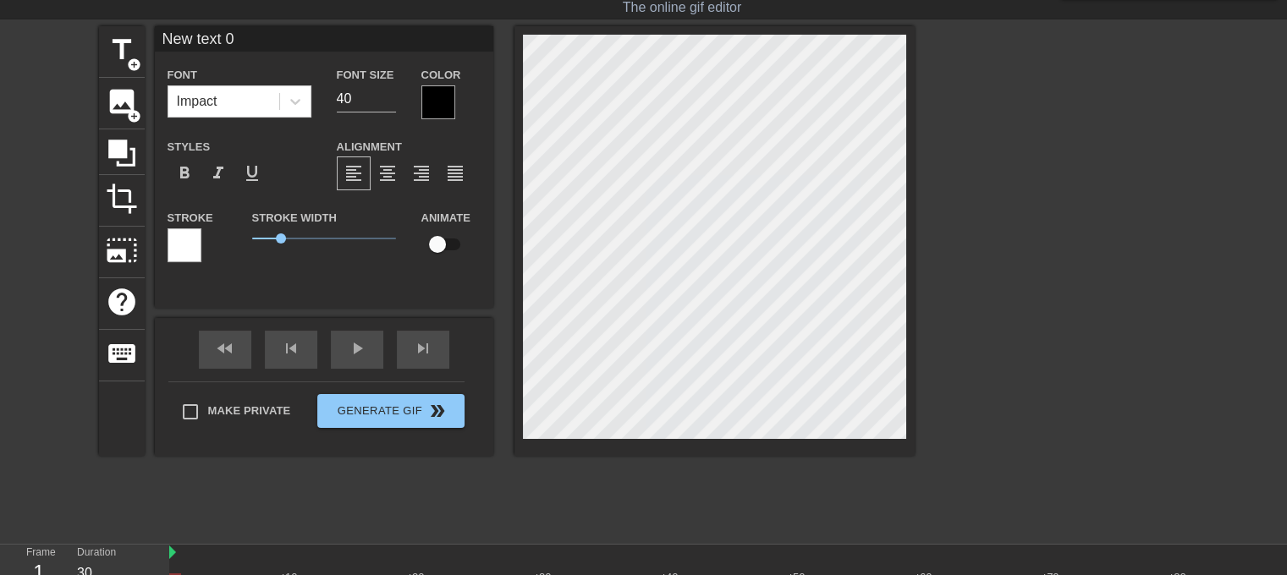
scroll to position [3, 2]
type input """
type textarea """
type input """
type textarea """
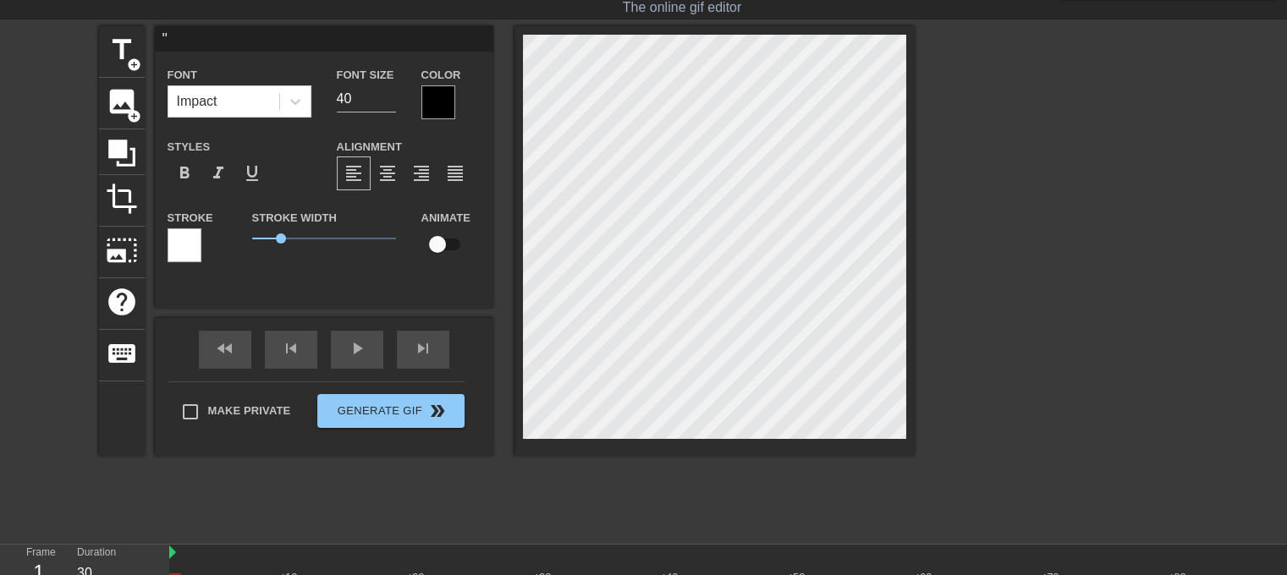
type input "" G"
type textarea "" G"
type input "" Go"
type textarea "" Go"
type input "" Go"
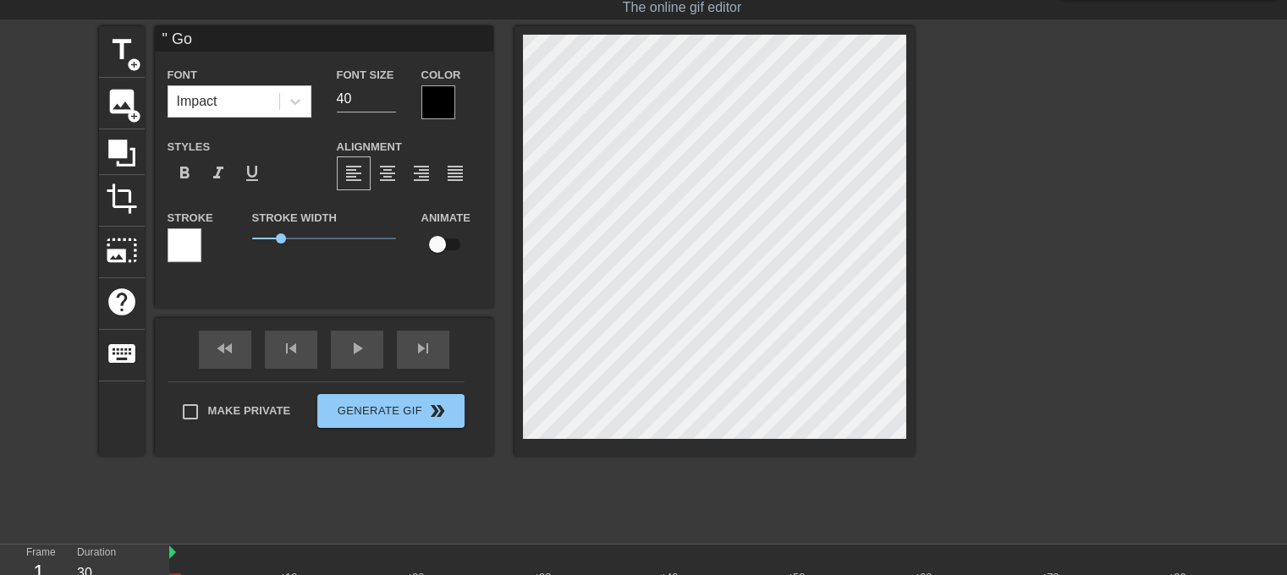
type textarea "" Go"
type input "" Go a"
type textarea "" Go a"
type input "" Go an"
type textarea "" Go an"
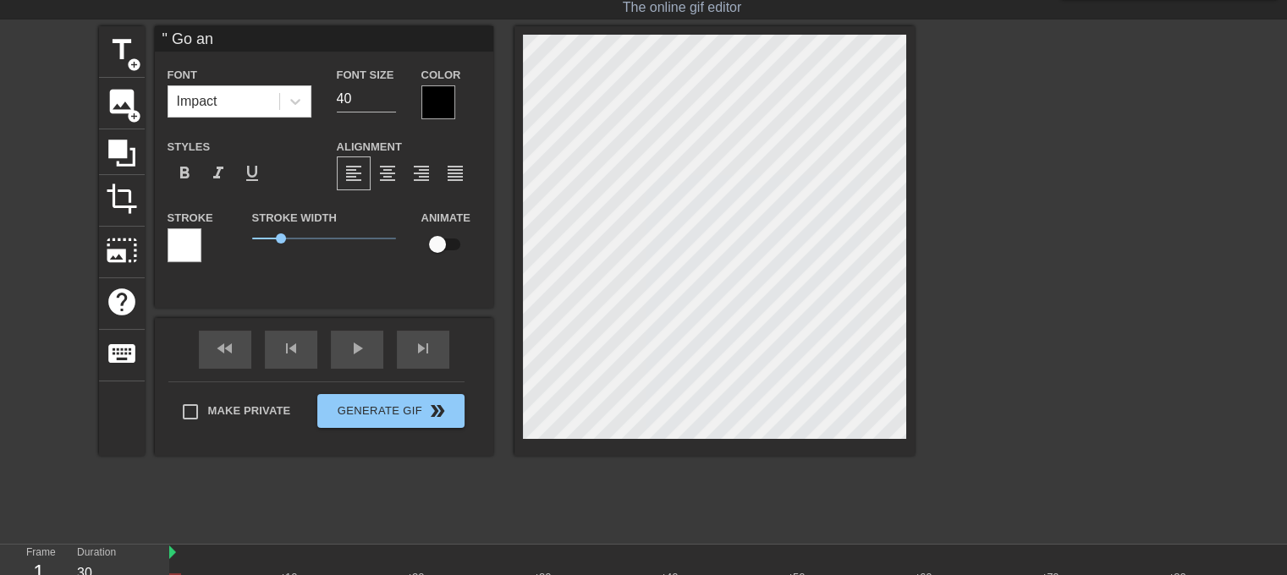
type input "" Go and"
type textarea "" Go and"
type input "" Go and"
type textarea "" Go and"
type input "" Go and t"
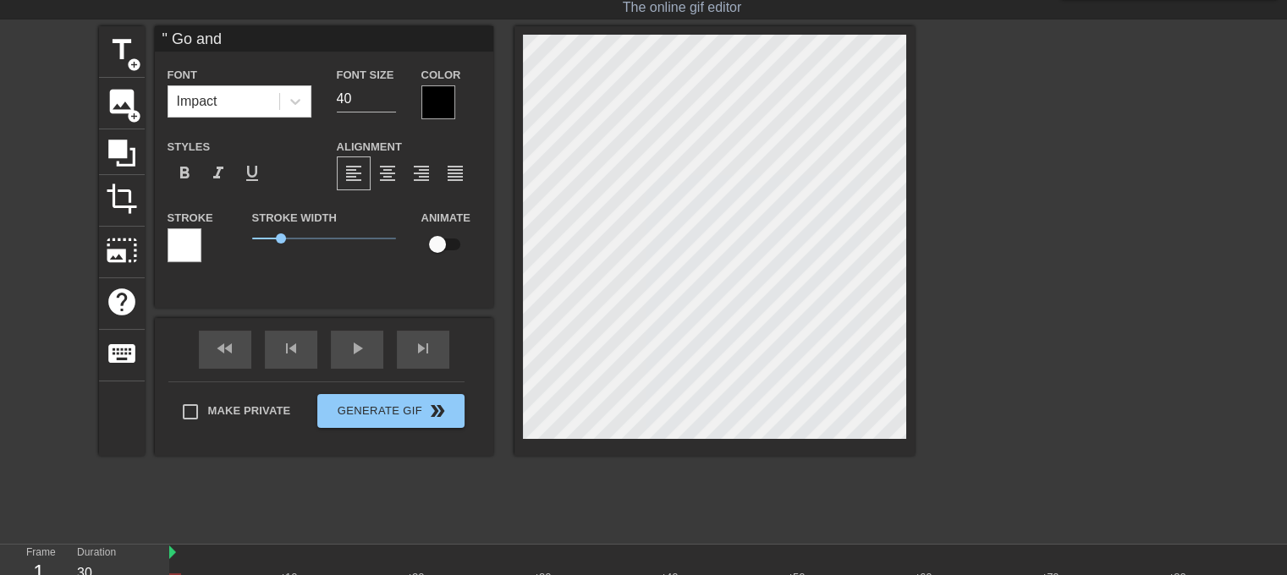
type textarea "" Go and t"
type input "" Go and ta"
type textarea "" Go and ta"
type input "" Go and tal"
type textarea "" Go and tal"
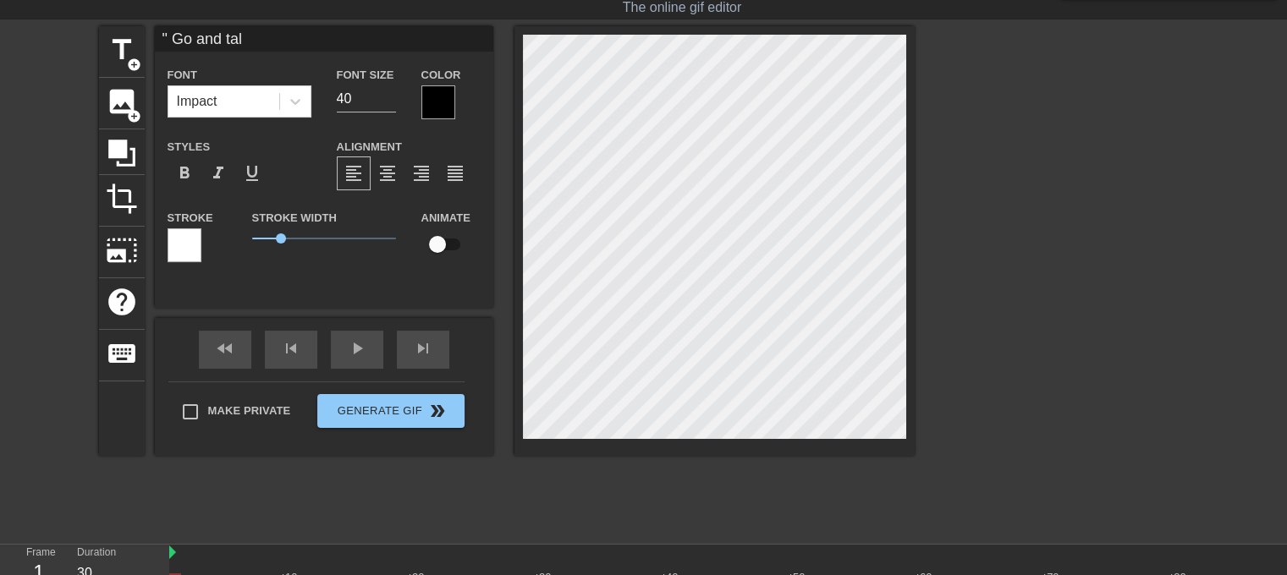
type input "" Go and talk"
type textarea "" Go and talk"
type input "" Go and talk"
type textarea "" Go and talk"
type input "" Go and talk t"
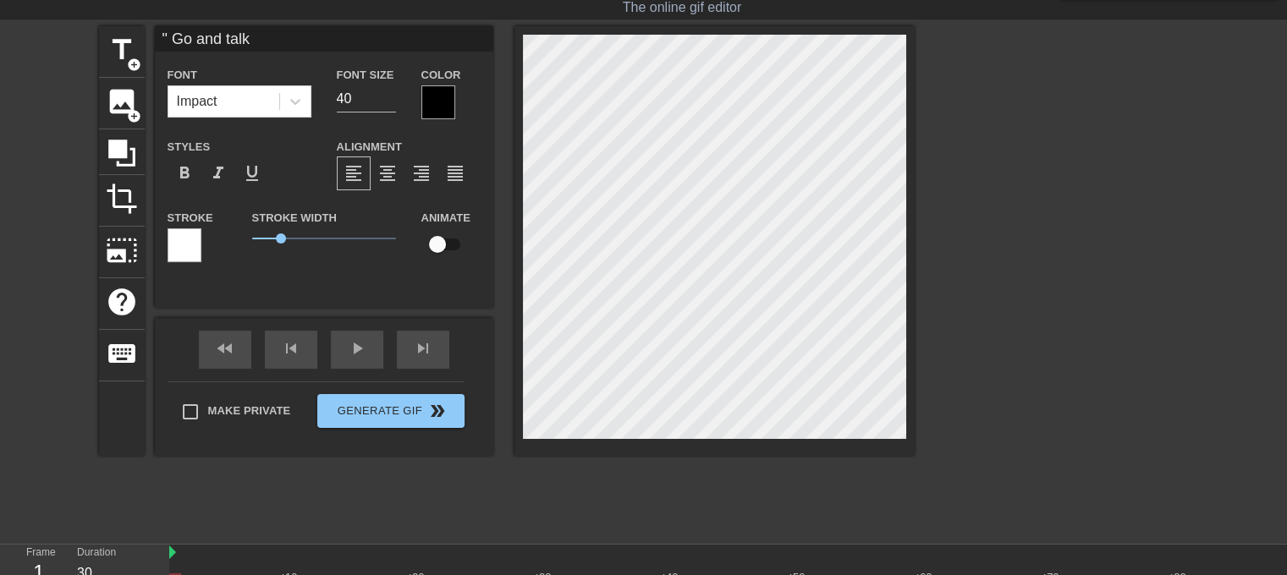
type textarea "" Go and talk t"
type input "" Go and talk to"
type textarea "" Go and talk to"
type input "" Go and talk to"
type textarea "" Go and talk to"
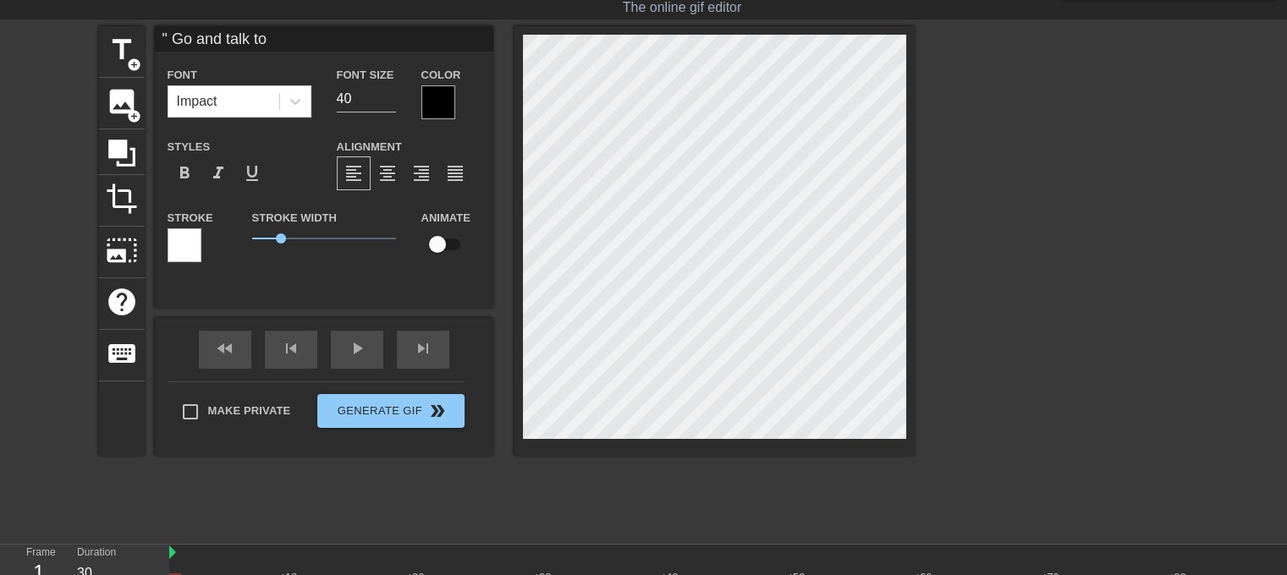
type input "" Go and talk to h"
type textarea "" Go and talk to he"
type input "" Go and talk to her"
type textarea "" Go and talk to her"
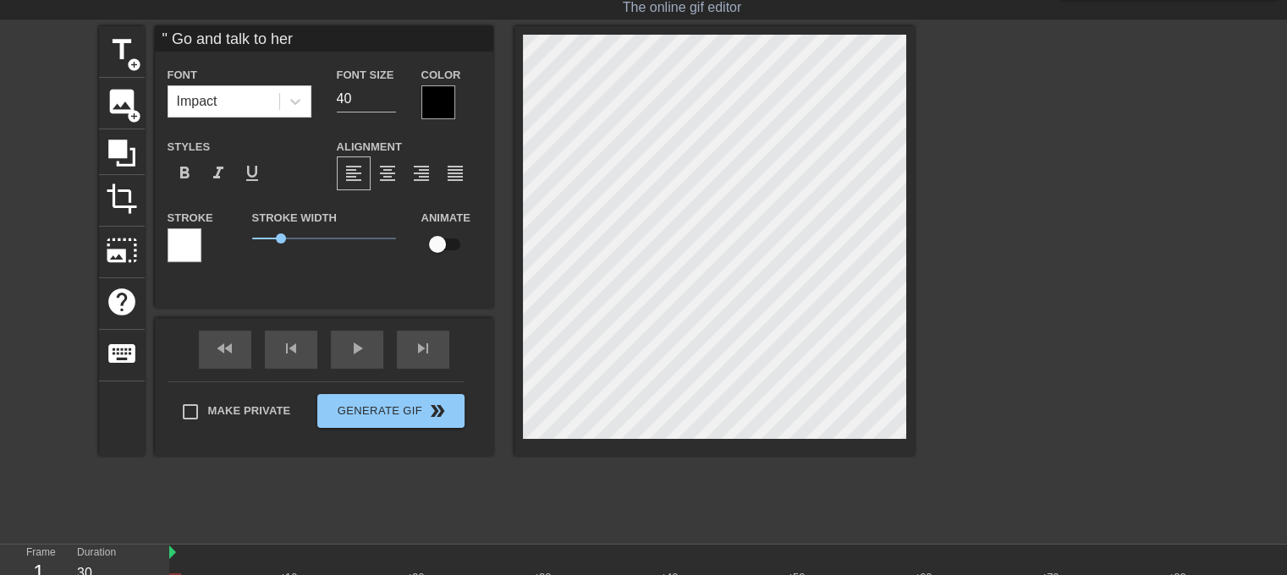
type input "" Go and talk to herů"
type textarea "" Go and talk to herů"
type input "" Go and talk to her"
type textarea "" Go and talk to her"
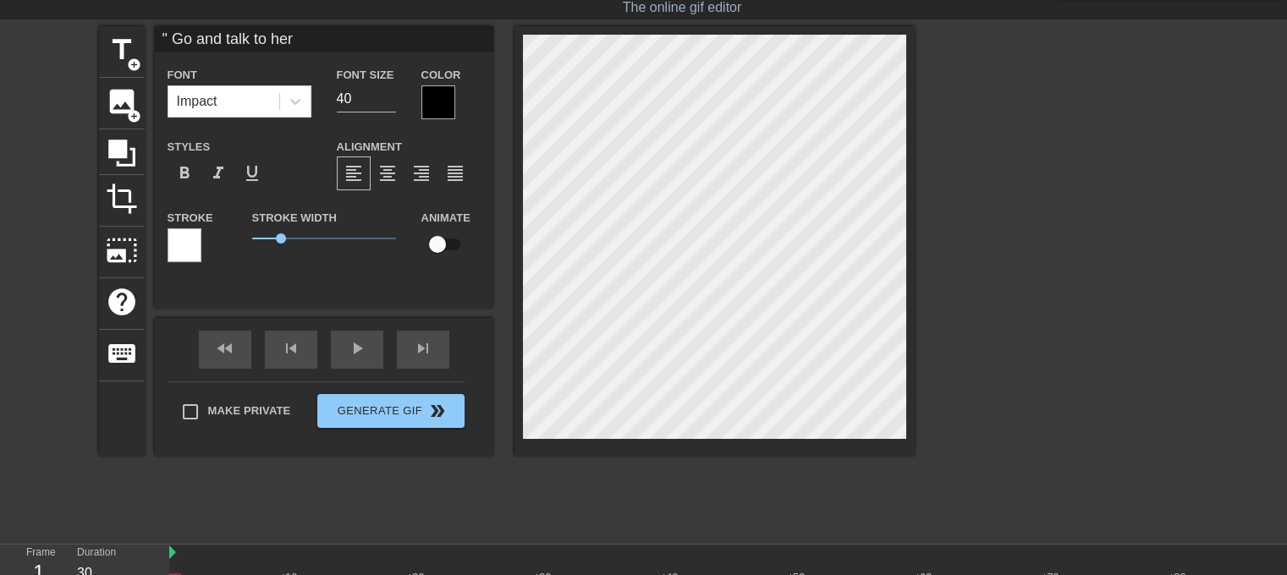
type input "" Go and talk to her""
type textarea "" Go and talk to her""
type input "" Go and talk to her""
type textarea "" Go and talk to her""
type input "" Go and talk to her""
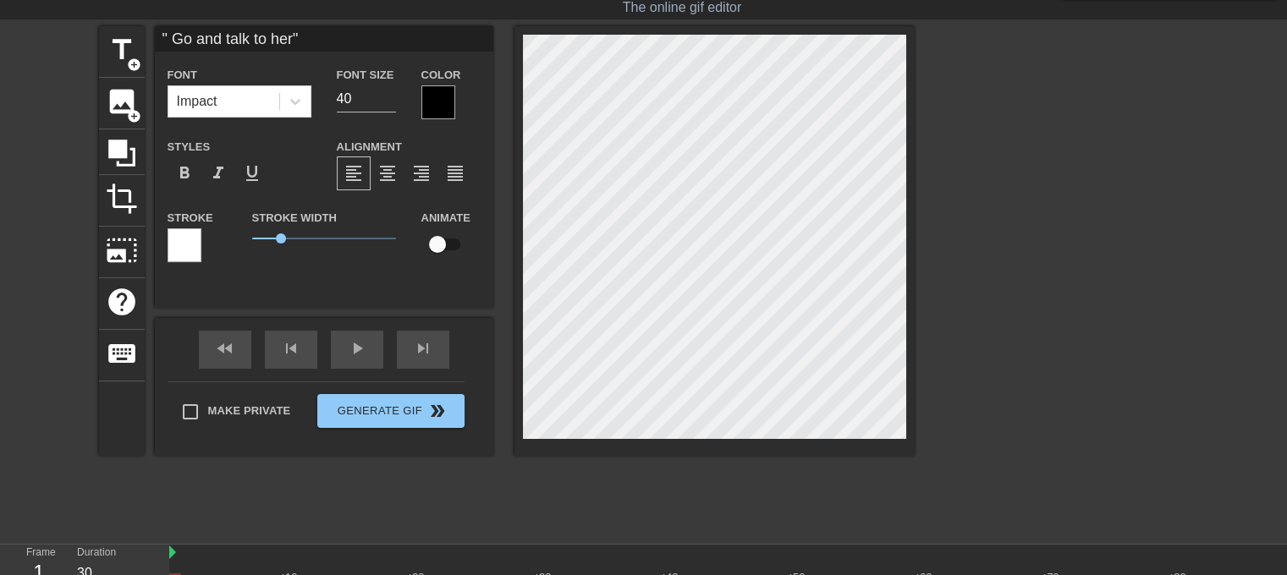
type textarea "" Go and talk to her""
type input "" Go and talk to her" M"
type textarea "" Go and talk to her" M"
type input "" Go and talk to her" Me"
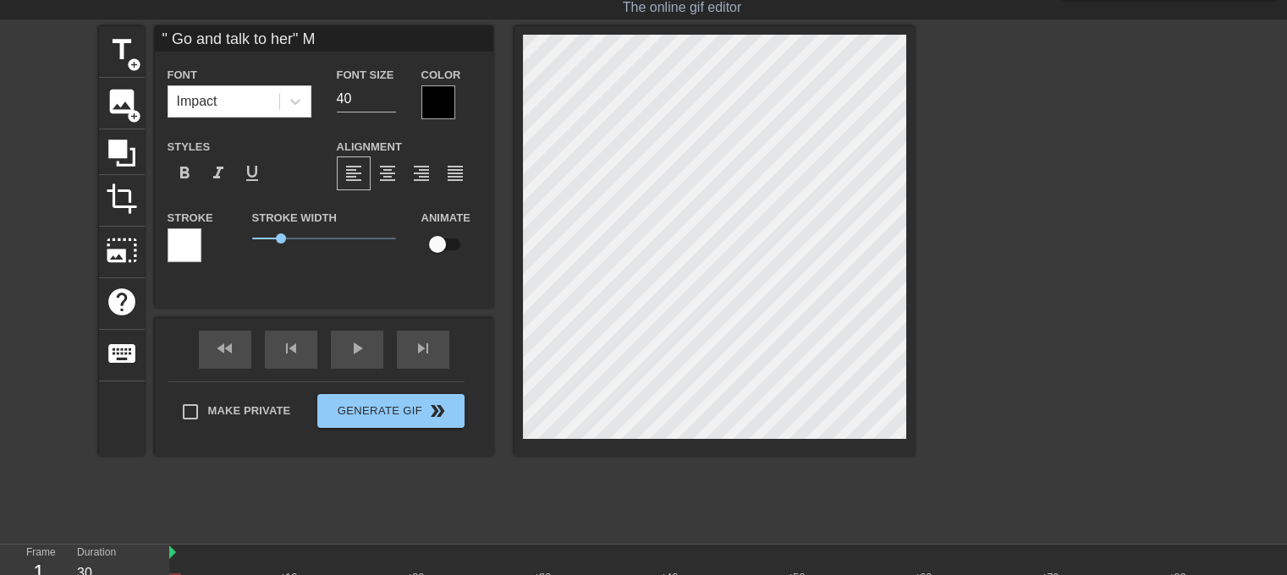
type textarea "" Go and talk to her" Me"
type input "" Go and talk to her" Me:"
type textarea "" Go and talk to her" Me:"
click at [384, 179] on span "format_align_center" at bounding box center [387, 173] width 20 height 20
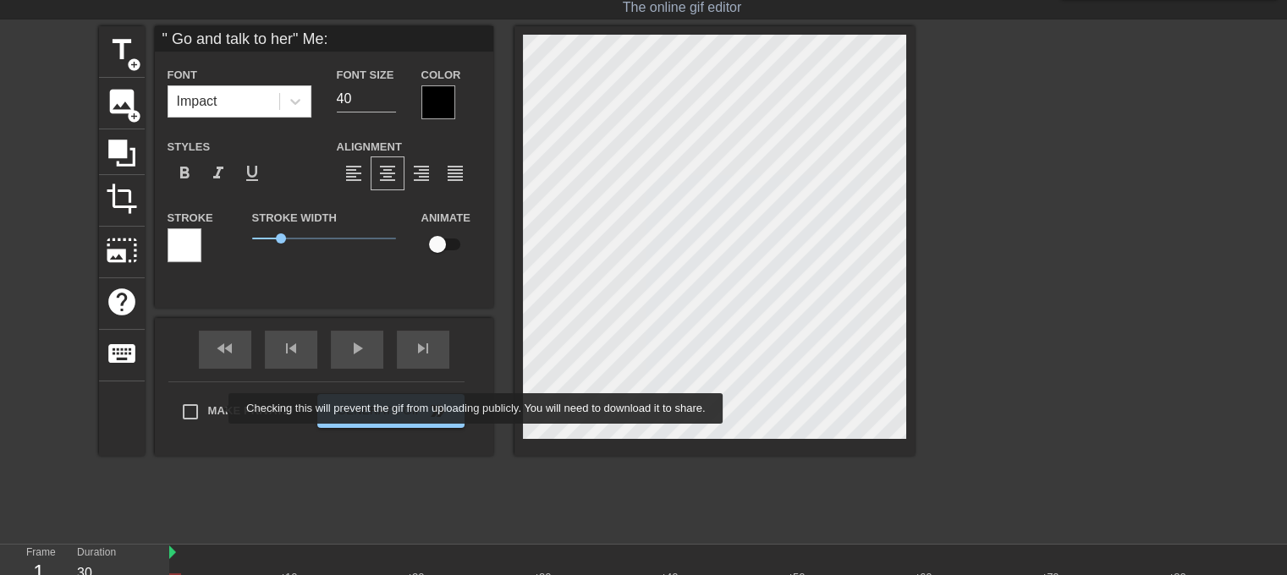
click at [217, 409] on label "Make Private" at bounding box center [232, 412] width 118 height 36
click at [208, 409] on input "Make Private" at bounding box center [191, 412] width 36 height 36
checkbox input "true"
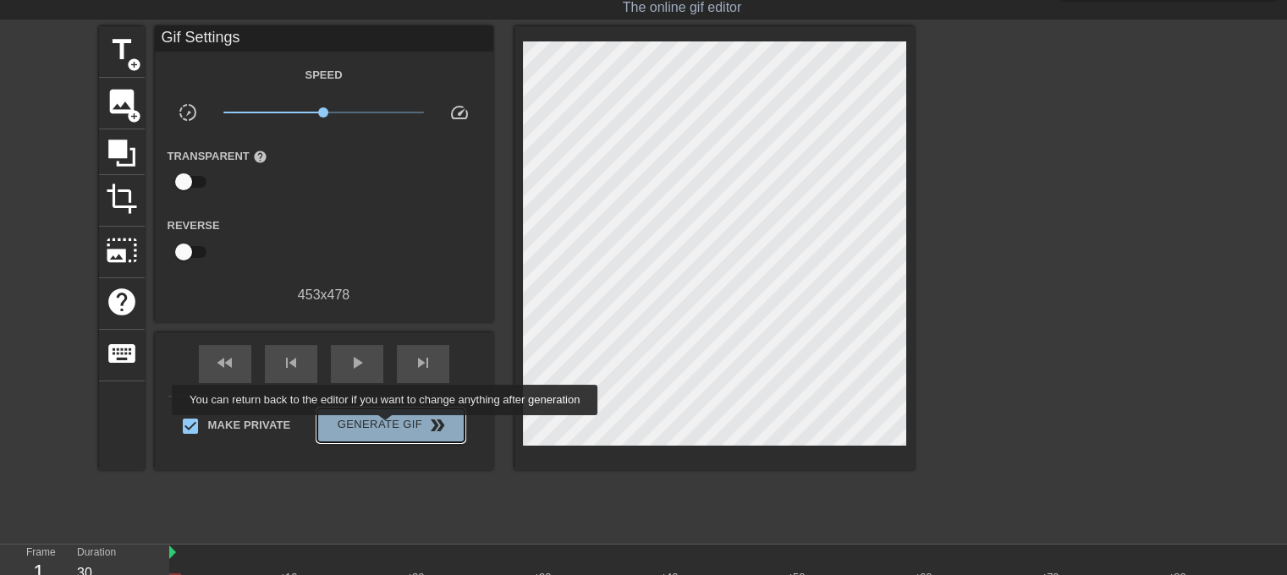
click at [387, 427] on span "Generate Gif double_arrow" at bounding box center [390, 425] width 133 height 20
